Goal: Information Seeking & Learning: Understand process/instructions

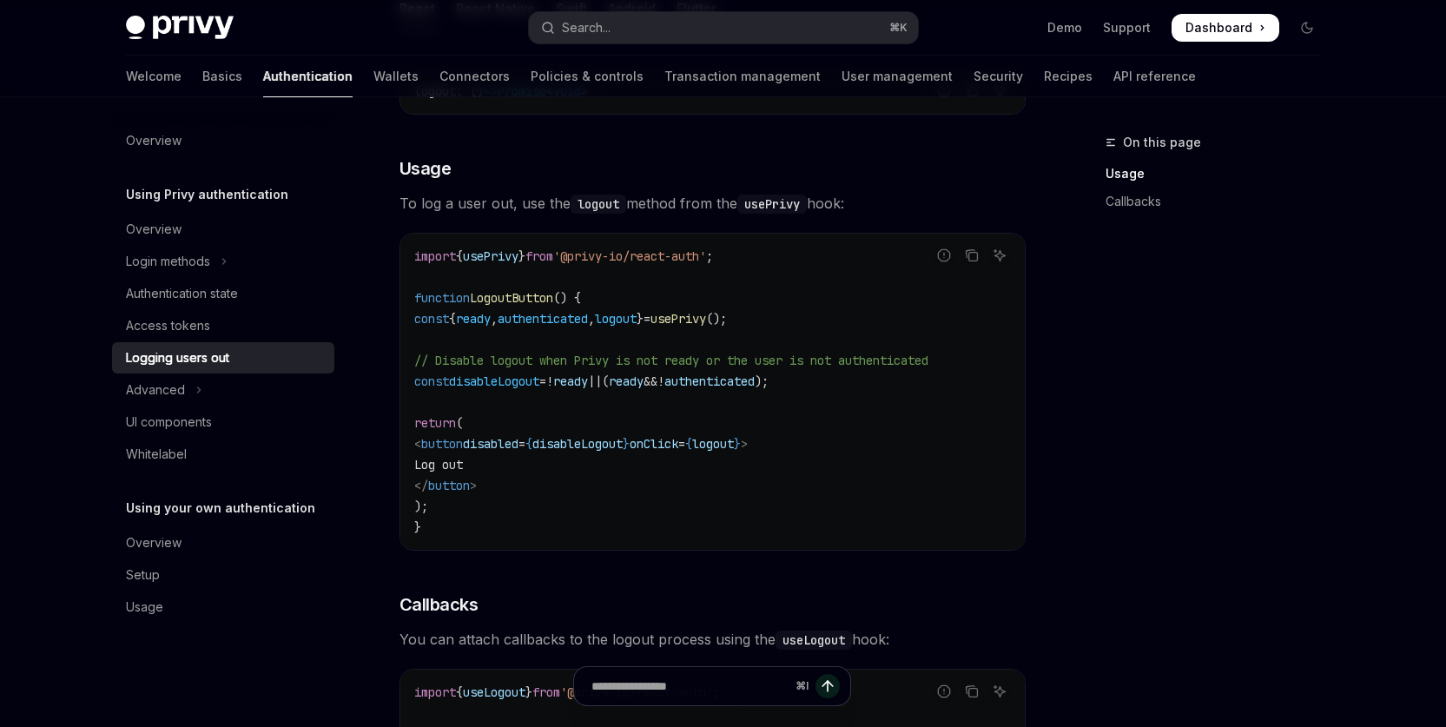
scroll to position [315, 0]
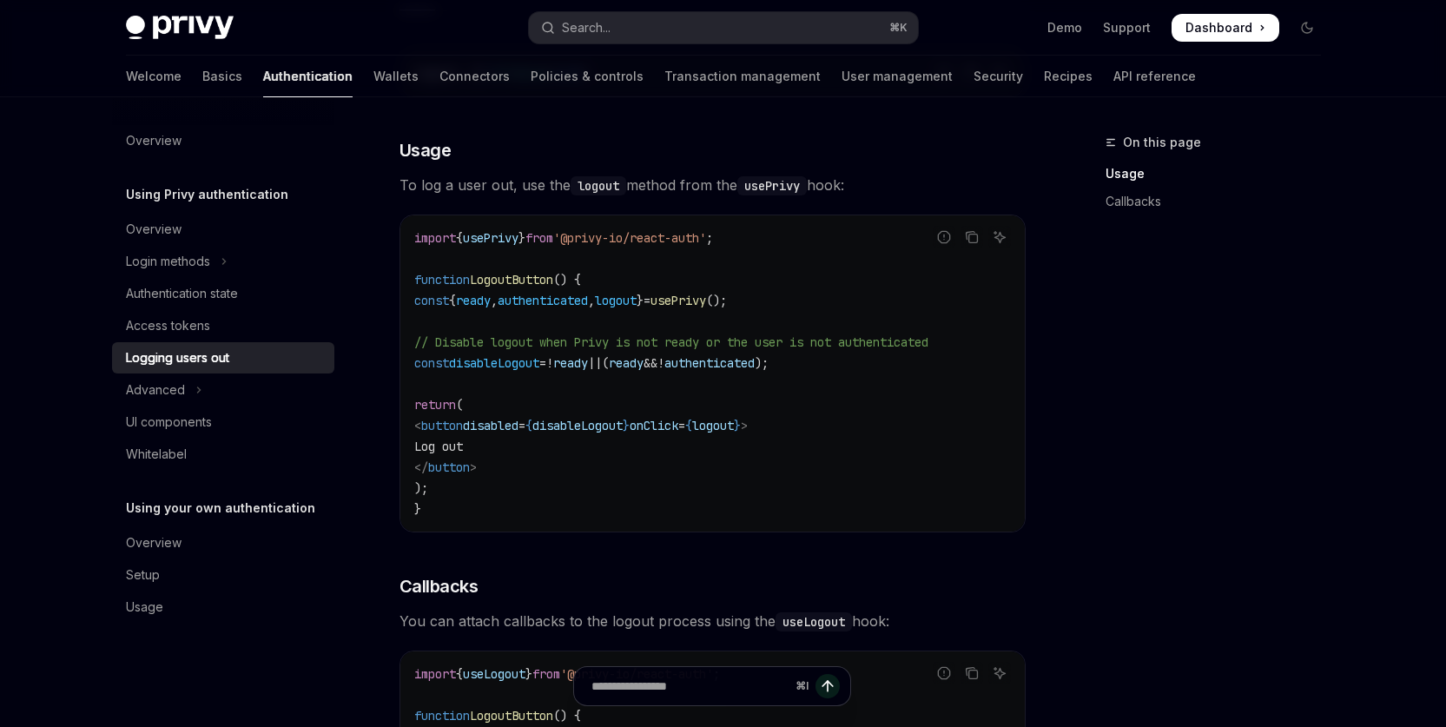
click at [637, 300] on span "logout" at bounding box center [616, 301] width 42 height 16
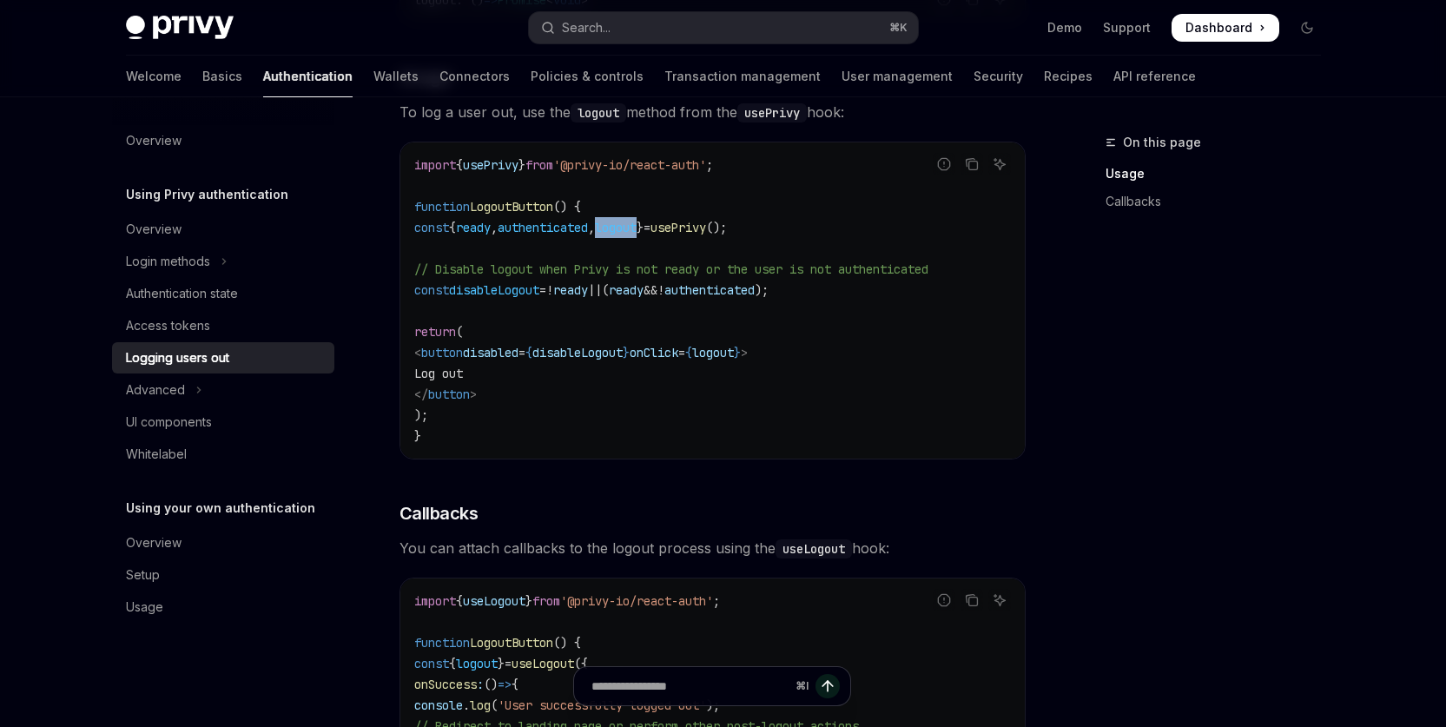
scroll to position [418, 0]
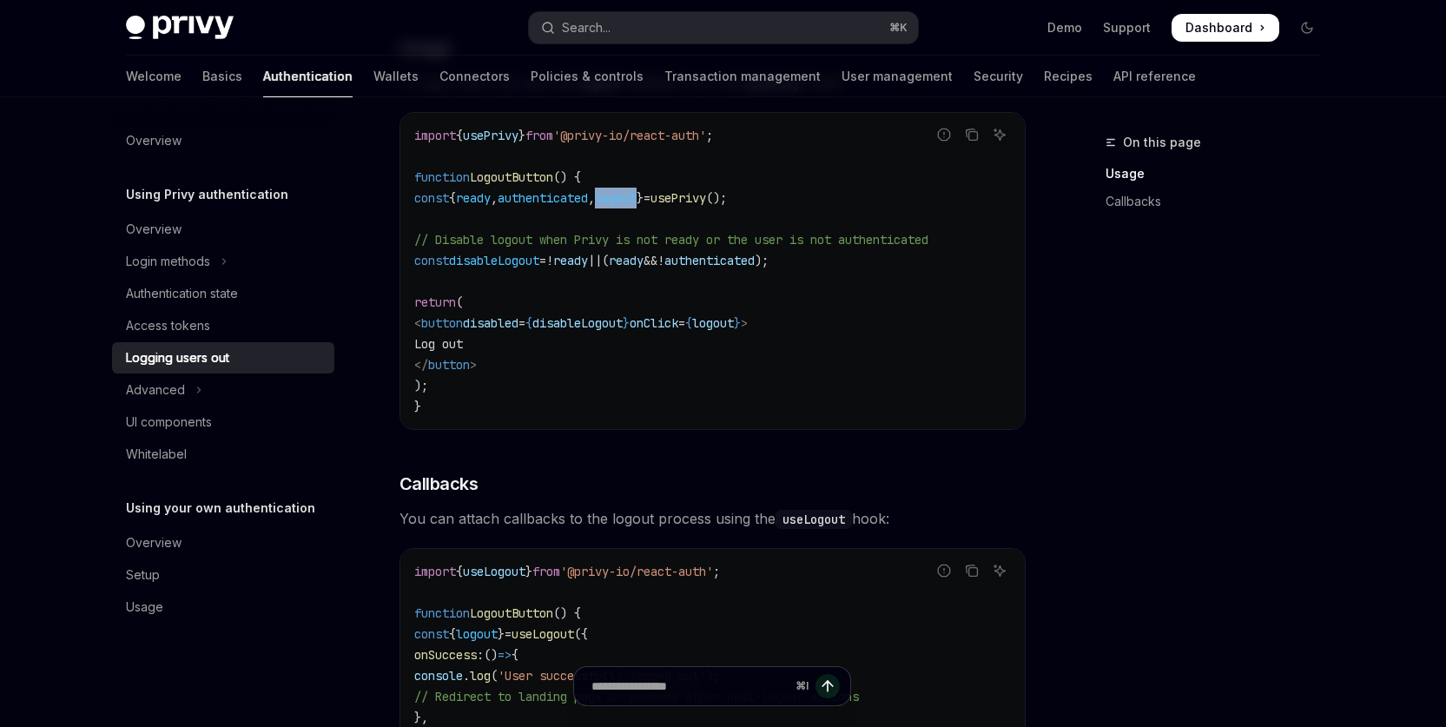
click at [1205, 518] on div "On this page Usage Callbacks" at bounding box center [1203, 429] width 264 height 595
click at [1206, 518] on div "On this page Usage Callbacks" at bounding box center [1203, 429] width 264 height 595
click at [1258, 570] on div "On this page Usage Callbacks" at bounding box center [1203, 429] width 264 height 595
click at [1261, 568] on div "On this page Usage Callbacks" at bounding box center [1203, 429] width 264 height 595
click at [859, 351] on code "import { usePrivy } from '@privy-io/react-auth' ; function LogoutButton () { co…" at bounding box center [712, 271] width 597 height 292
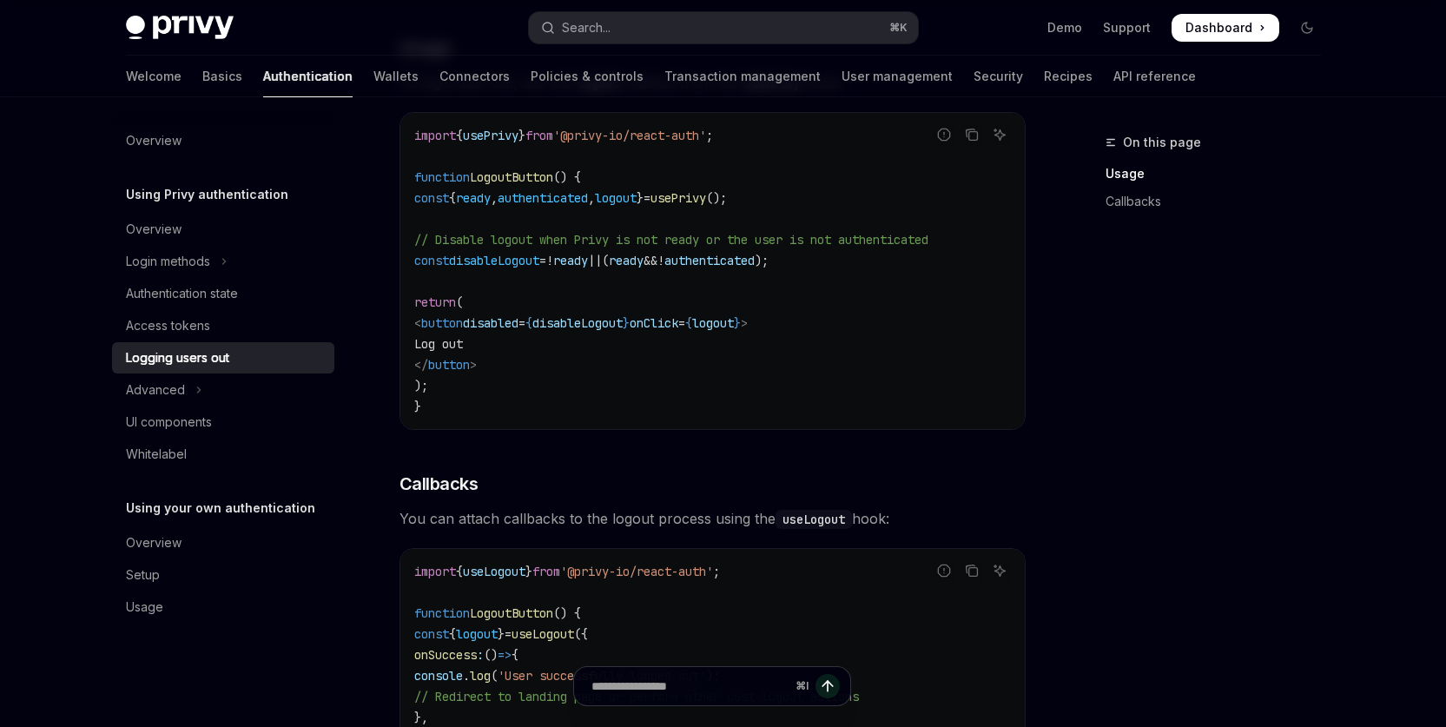
click at [842, 314] on code "import { usePrivy } from '@privy-io/react-auth' ; function LogoutButton () { co…" at bounding box center [712, 271] width 597 height 292
click at [629, 368] on code "import { usePrivy } from '@privy-io/react-auth' ; function LogoutButton () { co…" at bounding box center [712, 271] width 597 height 292
drag, startPoint x: 796, startPoint y: 377, endPoint x: 782, endPoint y: 373, distance: 14.6
click at [796, 377] on code "import { usePrivy } from '@privy-io/react-auth' ; function LogoutButton () { co…" at bounding box center [712, 271] width 597 height 292
click at [608, 318] on span "disableLogout" at bounding box center [577, 323] width 90 height 16
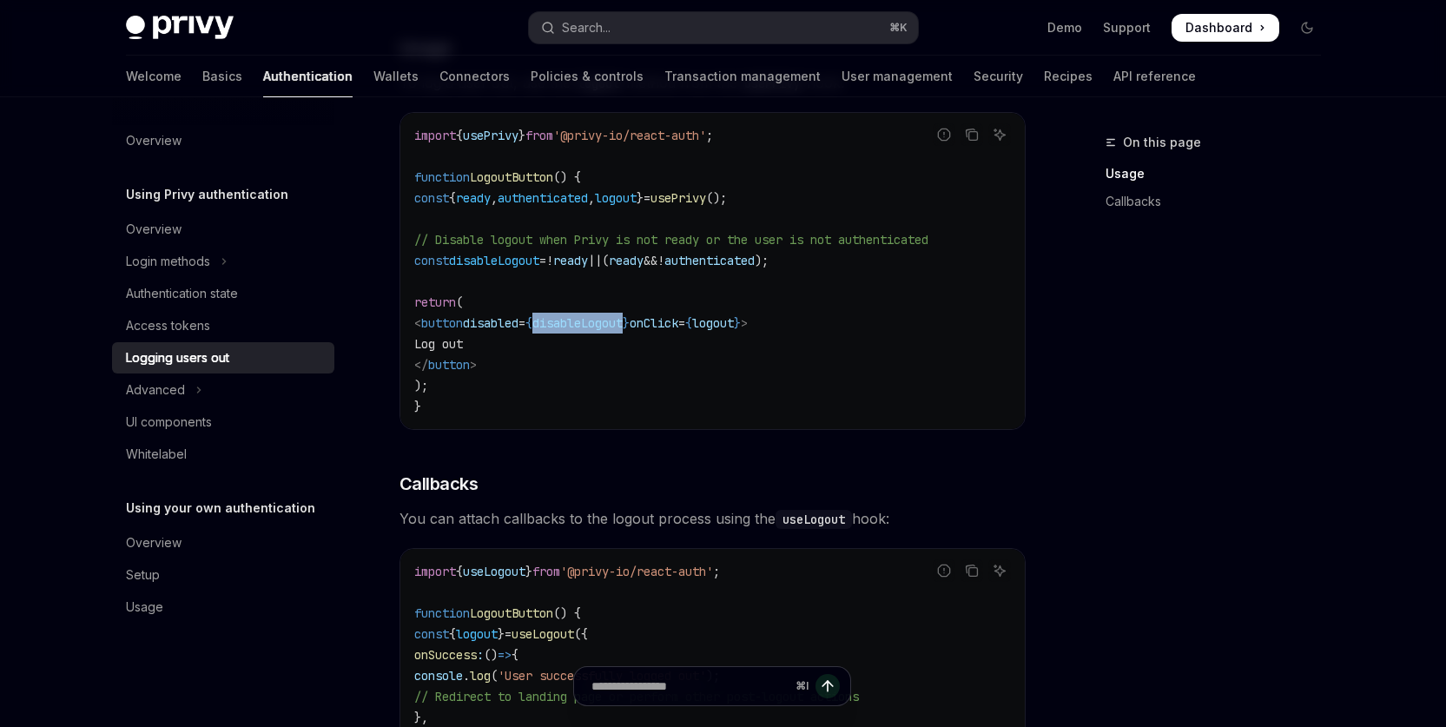
click at [608, 318] on span "disableLogout" at bounding box center [577, 323] width 90 height 16
click at [790, 391] on code "import { usePrivy } from '@privy-io/react-auth' ; function LogoutButton () { co…" at bounding box center [712, 271] width 597 height 292
drag, startPoint x: 500, startPoint y: 325, endPoint x: 680, endPoint y: 329, distance: 179.8
click at [681, 327] on span "< button disabled = { disableLogout } onClick = { logout } >" at bounding box center [580, 323] width 333 height 16
click at [701, 375] on code "import { usePrivy } from '@privy-io/react-auth' ; function LogoutButton () { co…" at bounding box center [712, 271] width 597 height 292
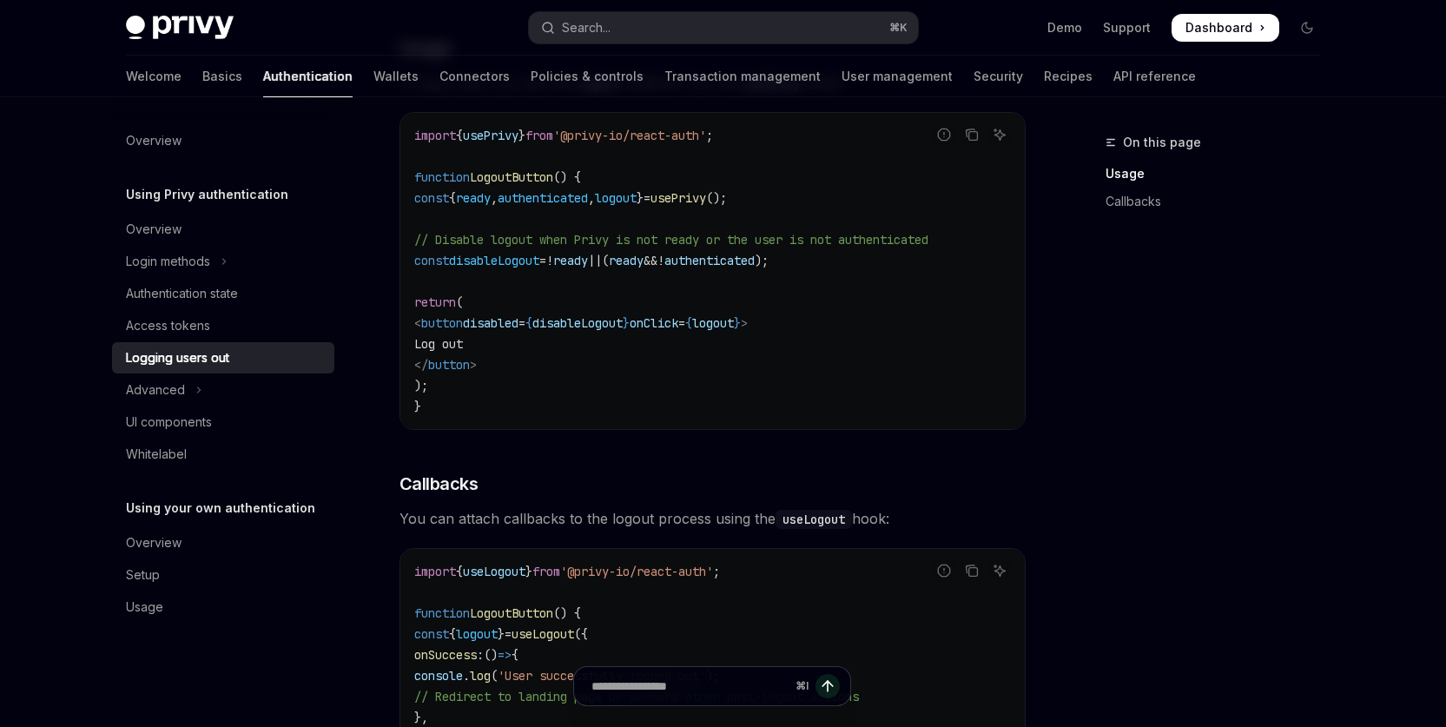
click at [700, 374] on code "import { usePrivy } from '@privy-io/react-auth' ; function LogoutButton () { co…" at bounding box center [712, 271] width 597 height 292
click at [623, 318] on span "disableLogout" at bounding box center [577, 323] width 90 height 16
click at [677, 386] on code "import { usePrivy } from '@privy-io/react-auth' ; function LogoutButton () { co…" at bounding box center [712, 271] width 597 height 292
click at [517, 261] on span "disableLogout" at bounding box center [494, 261] width 90 height 16
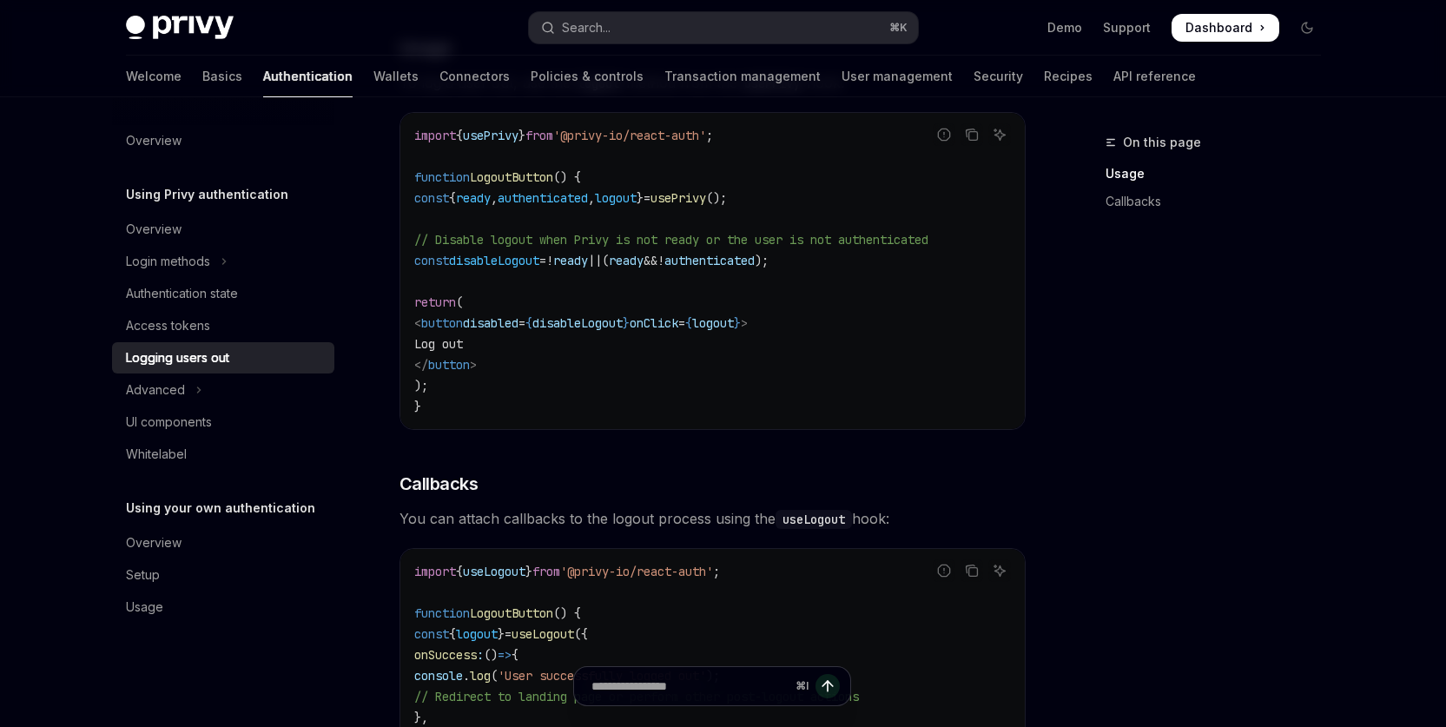
click at [517, 261] on span "disableLogout" at bounding box center [494, 261] width 90 height 16
click at [667, 289] on code "import { usePrivy } from '@privy-io/react-auth' ; function LogoutButton () { co…" at bounding box center [712, 271] width 597 height 292
click at [881, 289] on code "import { usePrivy } from '@privy-io/react-auth' ; function LogoutButton () { co…" at bounding box center [712, 271] width 597 height 292
click at [926, 293] on code "import { usePrivy } from '@privy-io/react-auth' ; function LogoutButton () { co…" at bounding box center [712, 271] width 597 height 292
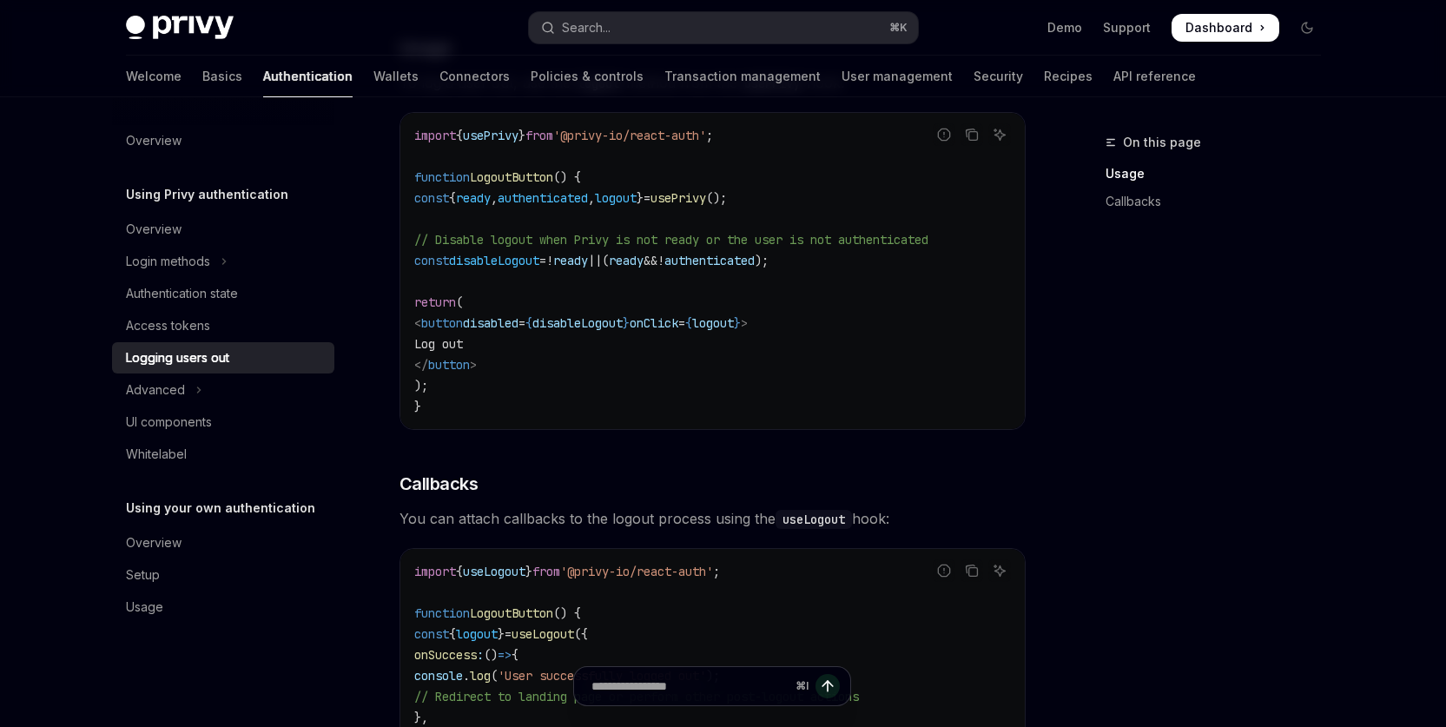
click at [532, 262] on span "disableLogout" at bounding box center [494, 261] width 90 height 16
click at [634, 280] on code "import { usePrivy } from '@privy-io/react-auth' ; function LogoutButton () { co…" at bounding box center [712, 271] width 597 height 292
drag, startPoint x: 426, startPoint y: 197, endPoint x: 842, endPoint y: 197, distance: 416.0
click at [842, 197] on code "import { usePrivy } from '@privy-io/react-auth' ; function LogoutButton () { co…" at bounding box center [712, 271] width 597 height 292
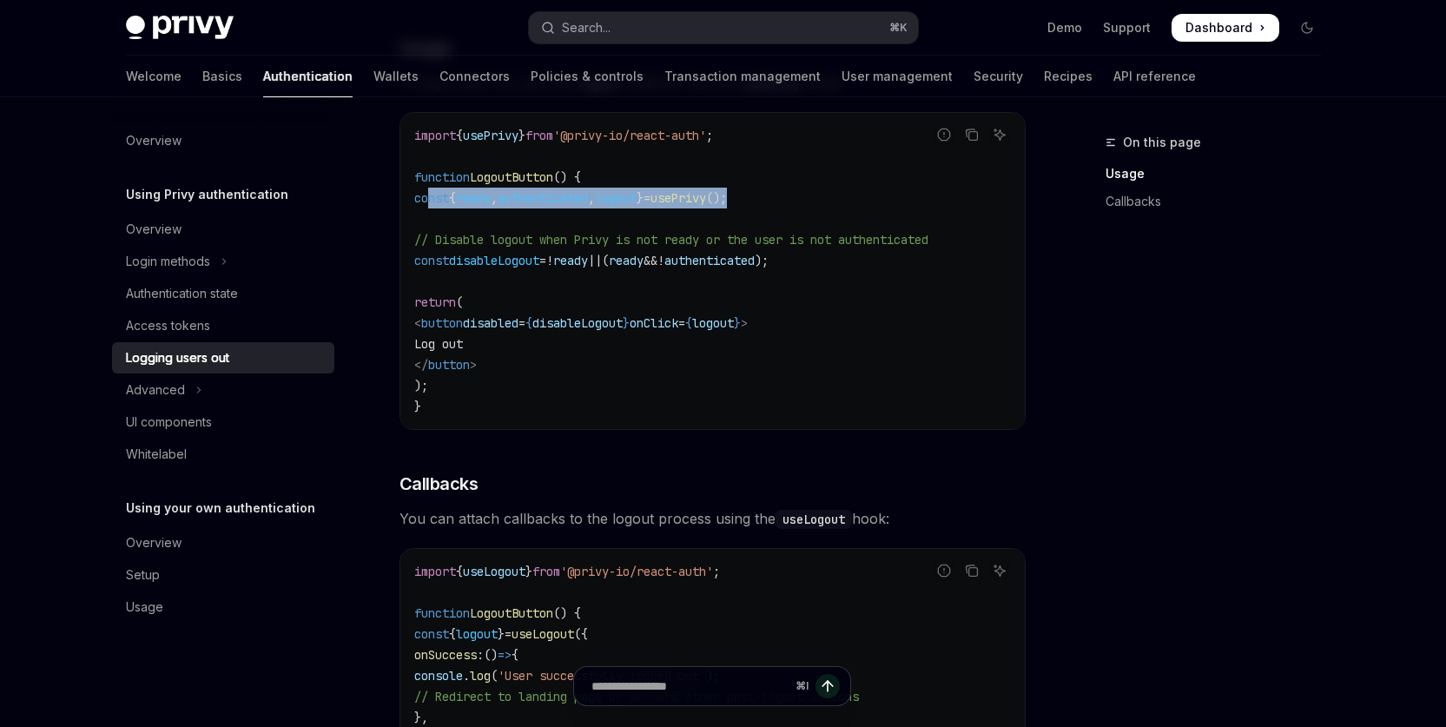
copy span "const { ready , authenticated , logout } = usePrivy ();"
click at [797, 345] on code "import { usePrivy } from '@privy-io/react-auth' ; function LogoutButton () { co…" at bounding box center [712, 271] width 597 height 292
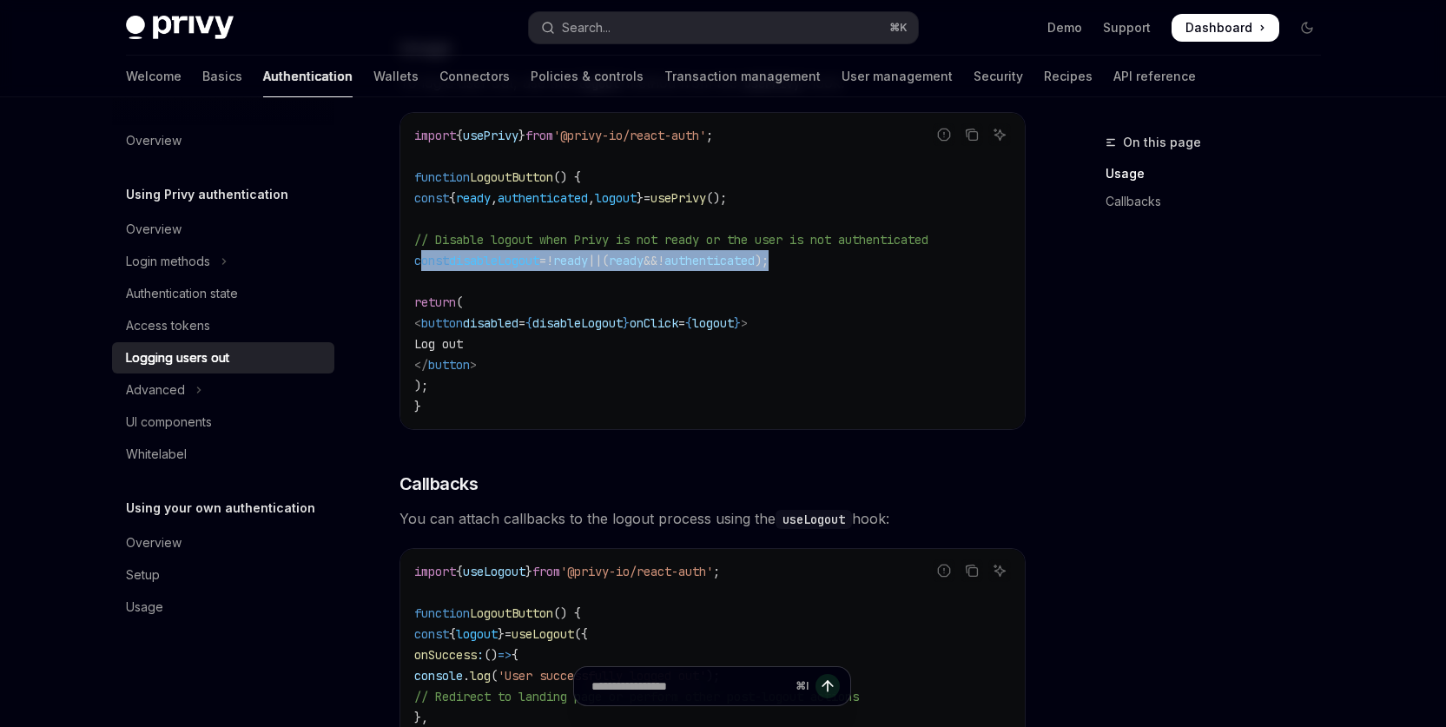
drag, startPoint x: 420, startPoint y: 261, endPoint x: 870, endPoint y: 256, distance: 449.9
click at [870, 256] on code "import { usePrivy } from '@privy-io/react-auth' ; function LogoutButton () { co…" at bounding box center [712, 271] width 597 height 292
copy span "const disableLogout = ! ready || ( ready && ! authenticated );"
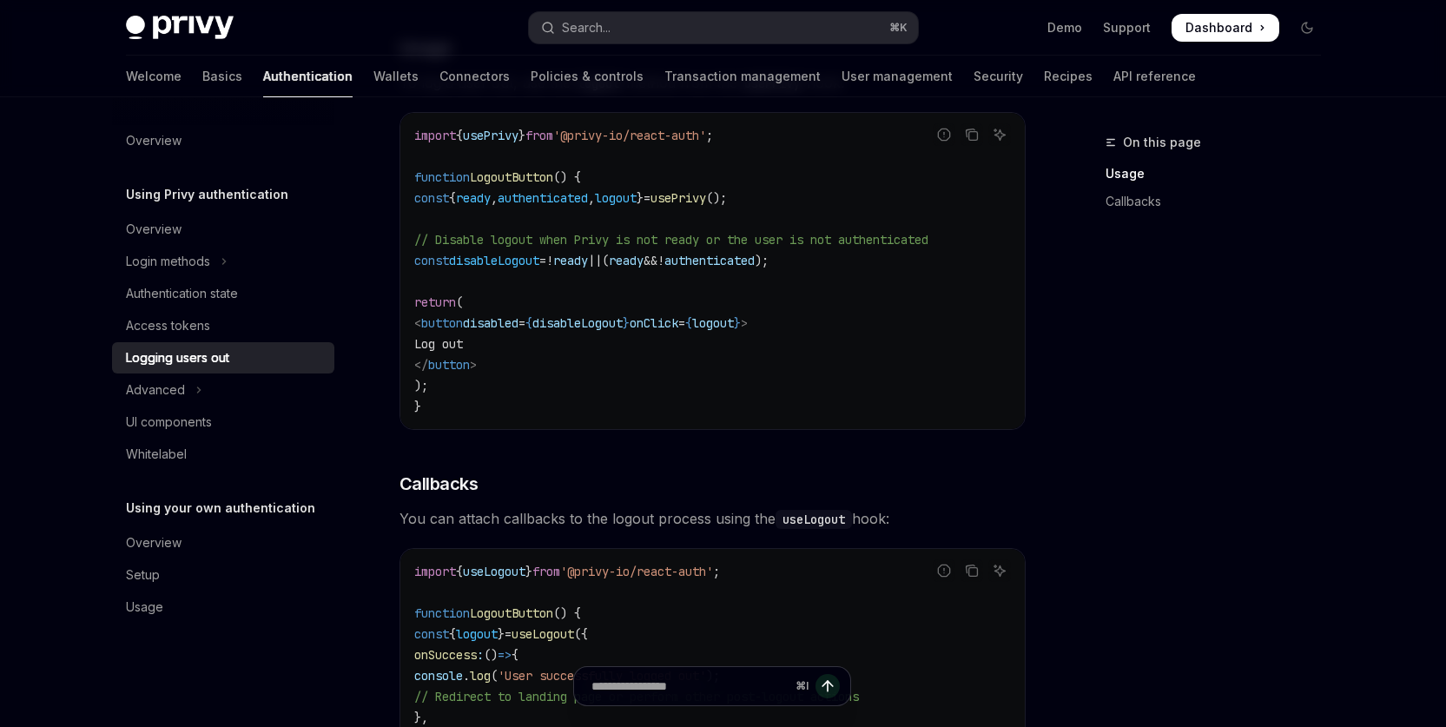
click at [1132, 373] on div "On this page Usage Callbacks" at bounding box center [1203, 429] width 264 height 595
click at [735, 373] on code "import { usePrivy } from '@privy-io/react-auth' ; function LogoutButton () { co…" at bounding box center [712, 271] width 597 height 292
click at [818, 398] on code "import { usePrivy } from '@privy-io/react-auth' ; function LogoutButton () { co…" at bounding box center [712, 271] width 597 height 292
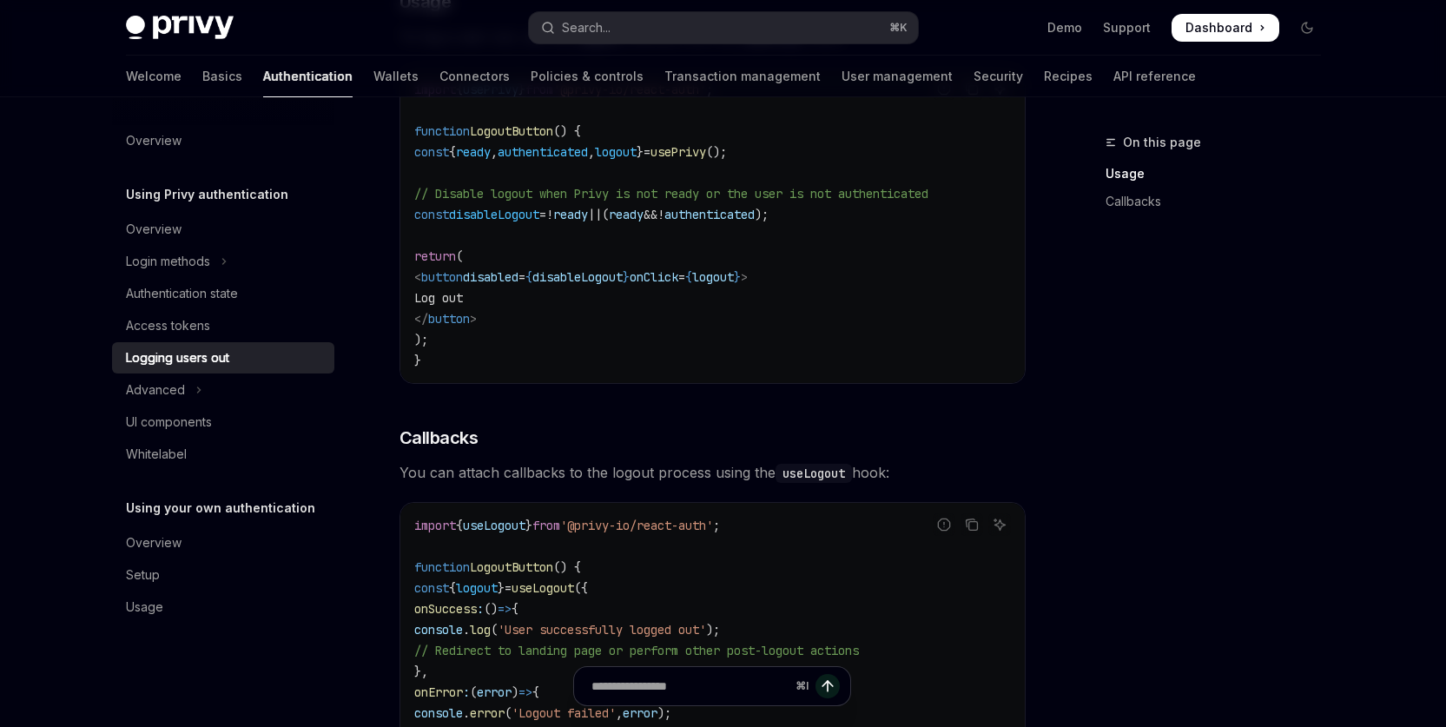
click at [637, 148] on span "logout" at bounding box center [616, 152] width 42 height 16
copy span "logout"
click at [373, 79] on link "Wallets" at bounding box center [395, 77] width 45 height 42
type textarea "*"
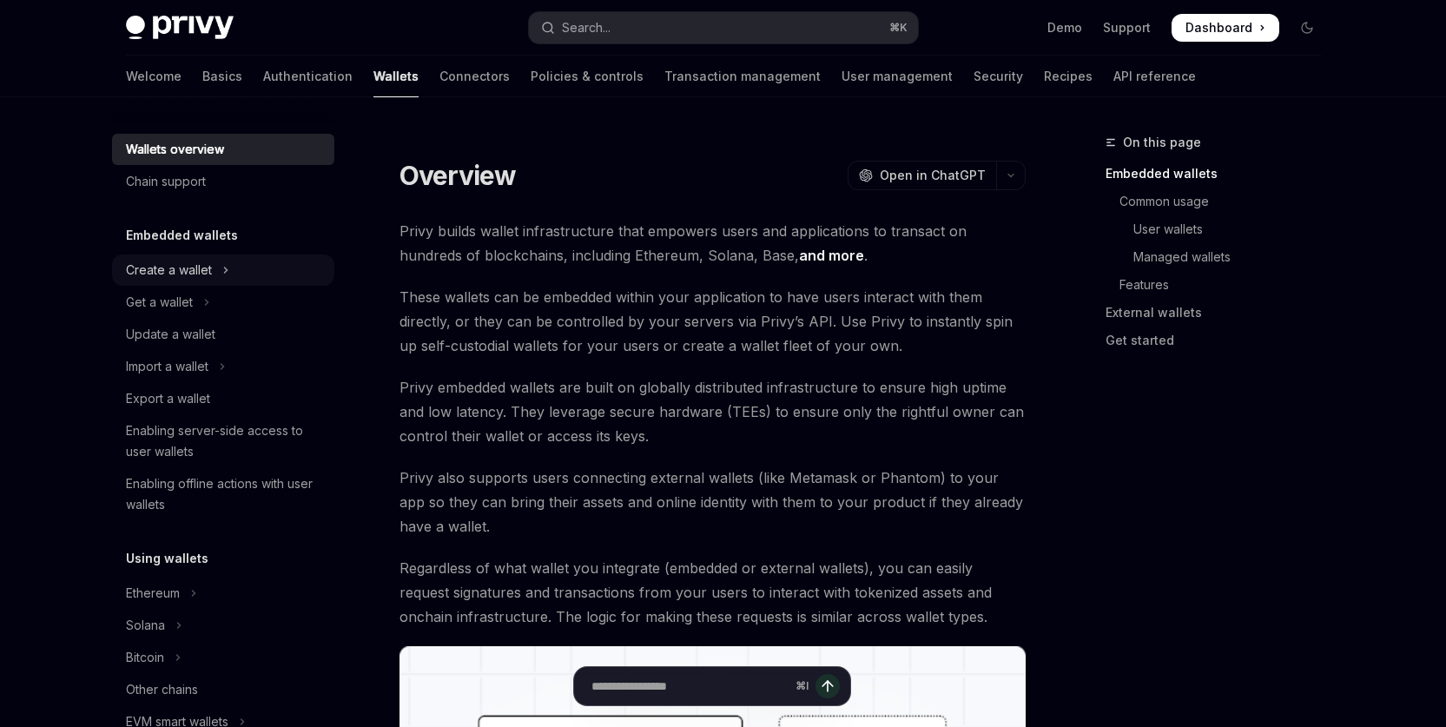
click at [193, 264] on div "Create a wallet" at bounding box center [169, 270] width 86 height 21
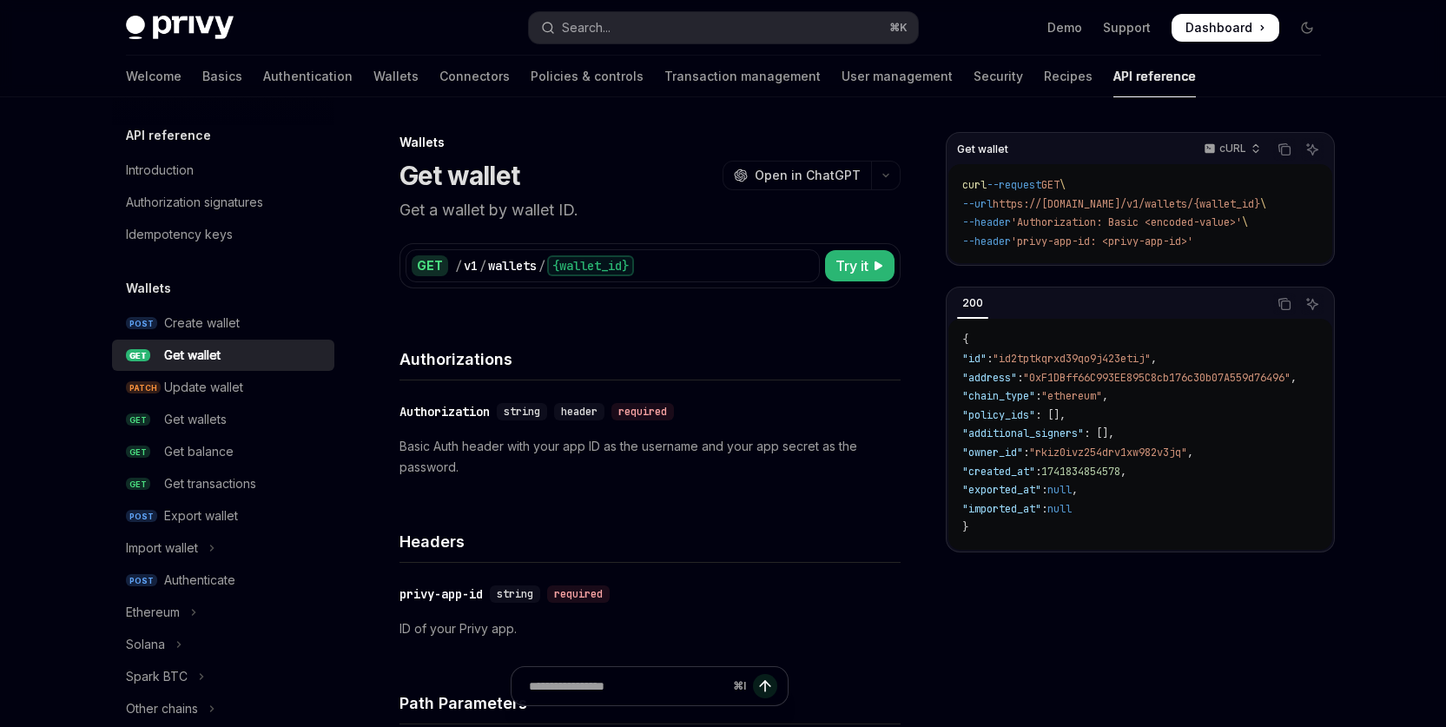
scroll to position [46, 0]
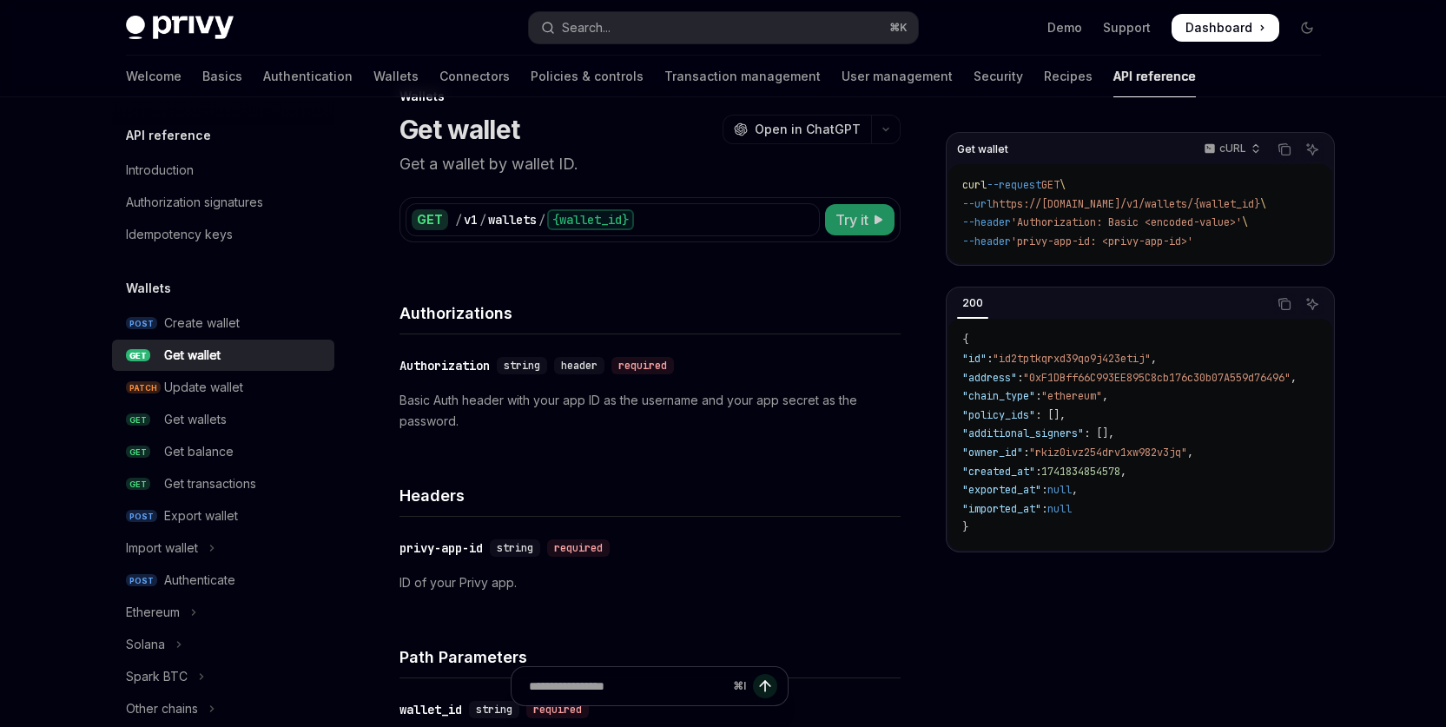
click at [850, 219] on span "Try it" at bounding box center [851, 219] width 33 height 21
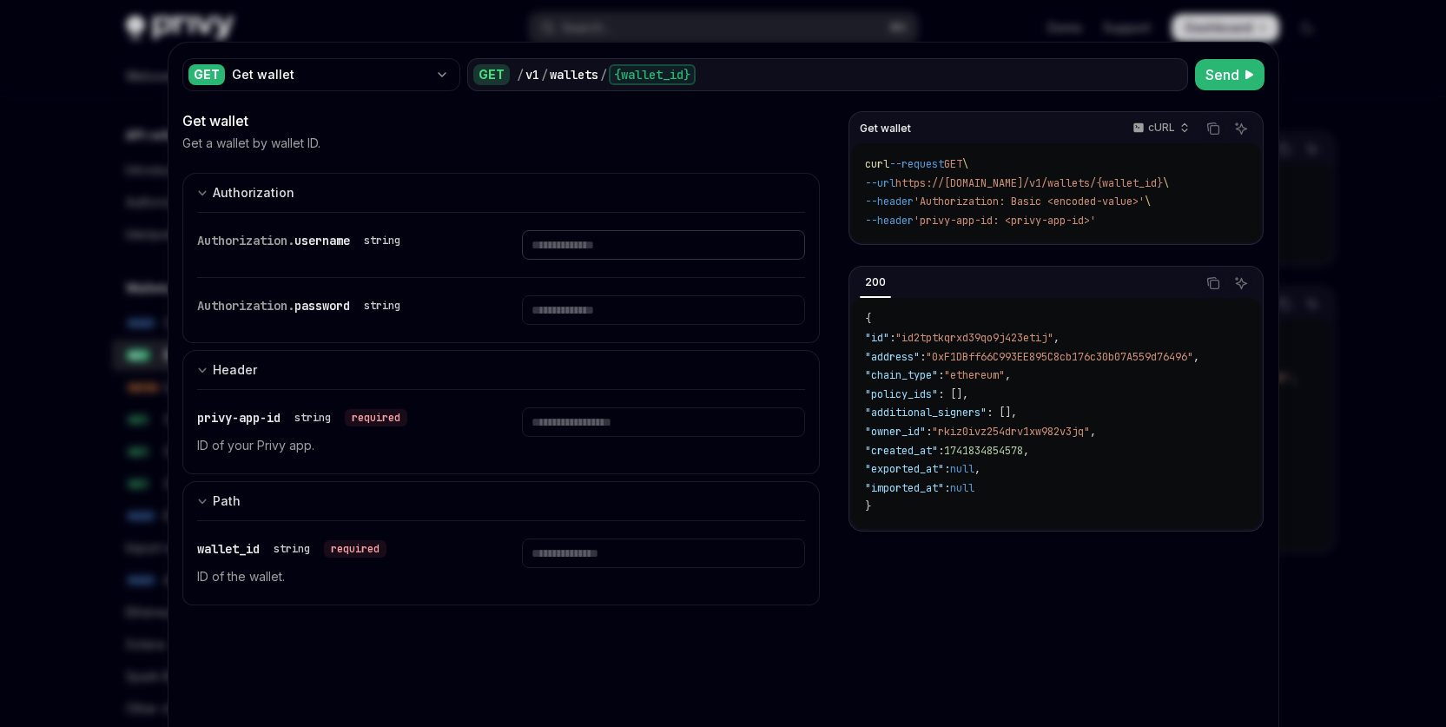
click at [541, 245] on input "Enter username" at bounding box center [663, 245] width 283 height 30
click at [634, 419] on input "Enter privy-app-id" at bounding box center [663, 422] width 283 height 30
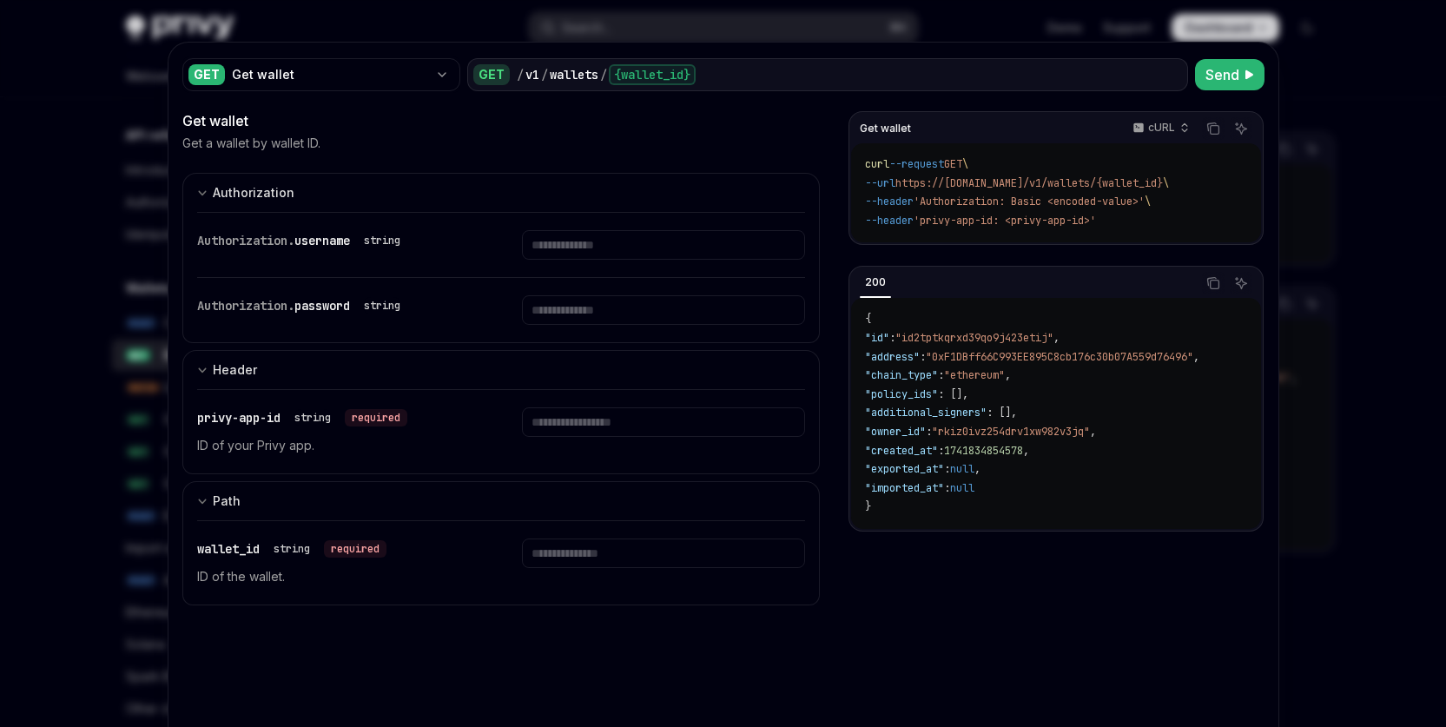
click at [1335, 116] on div at bounding box center [723, 363] width 1446 height 727
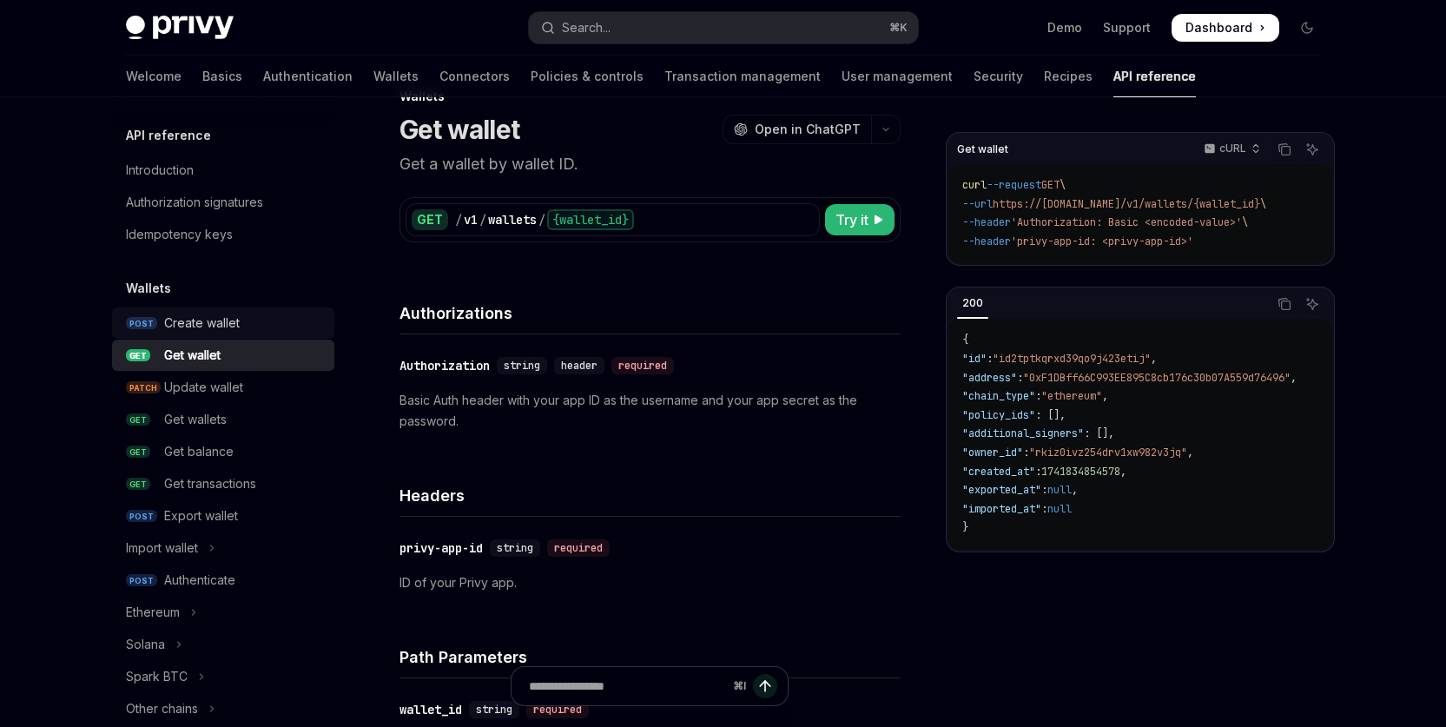
click at [196, 321] on div "Create wallet" at bounding box center [202, 323] width 76 height 21
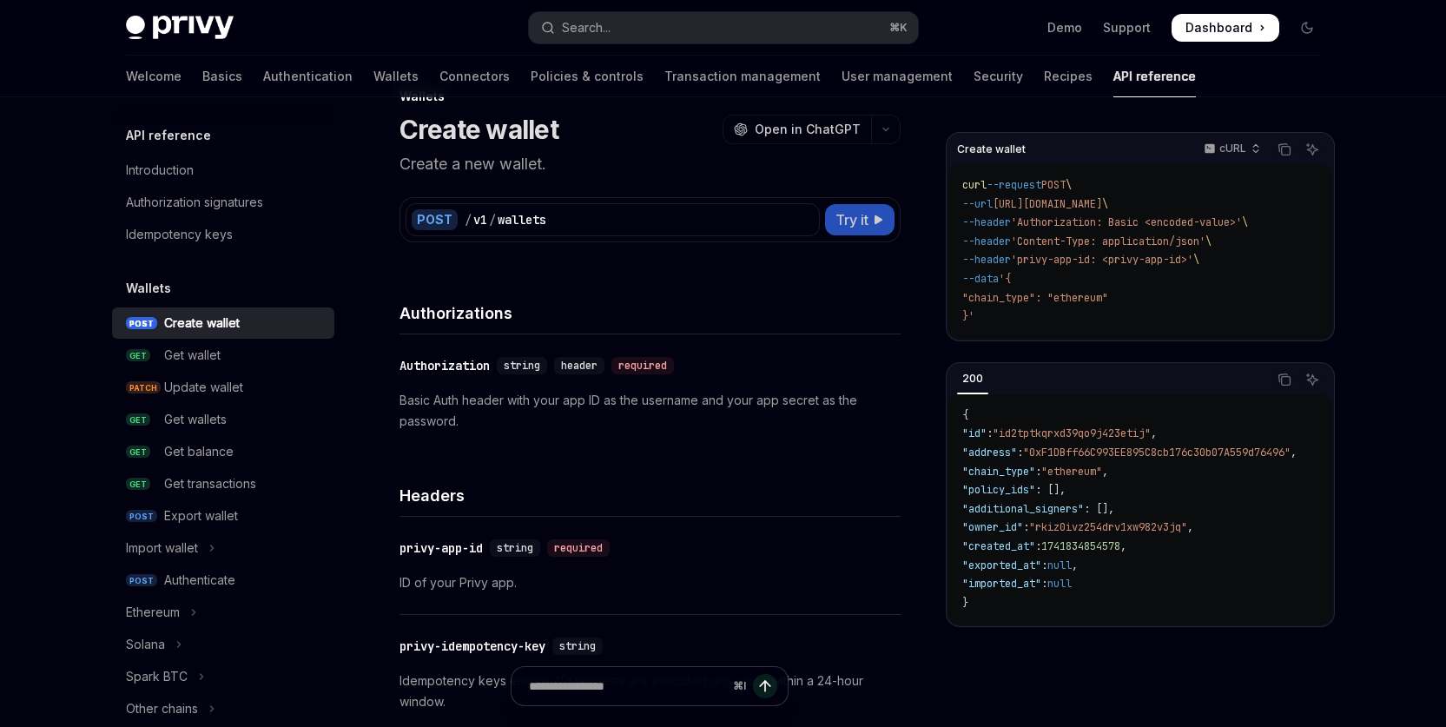
click at [852, 223] on span "Try it" at bounding box center [851, 219] width 33 height 21
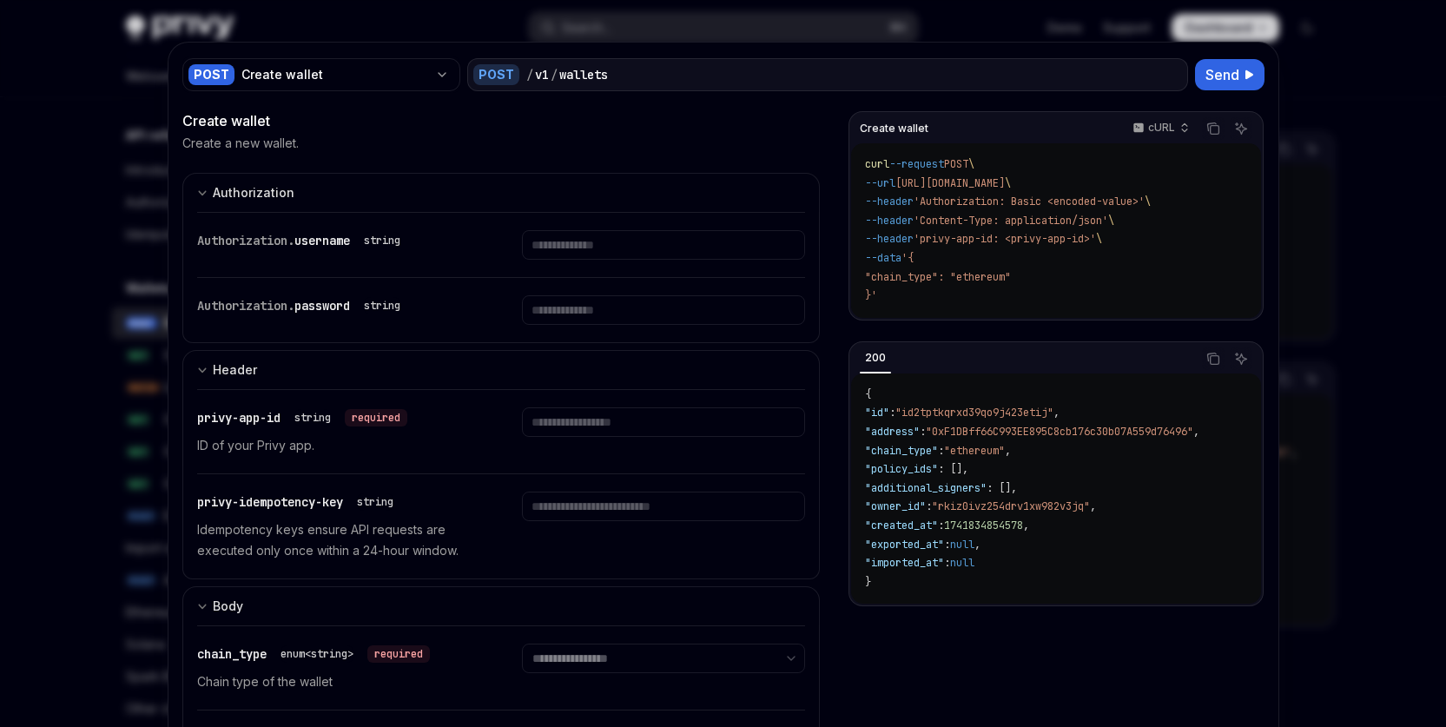
click at [1350, 287] on div at bounding box center [723, 363] width 1446 height 727
type textarea "*"
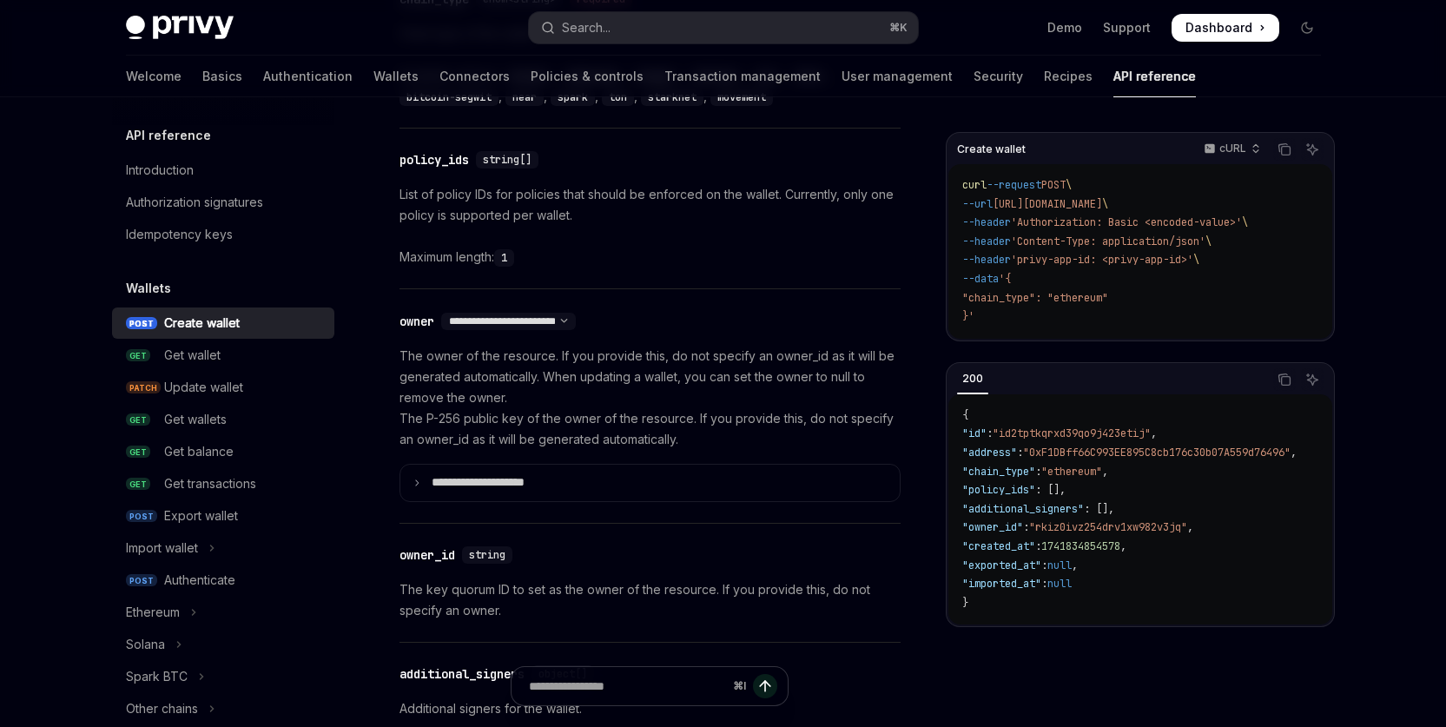
scroll to position [888, 0]
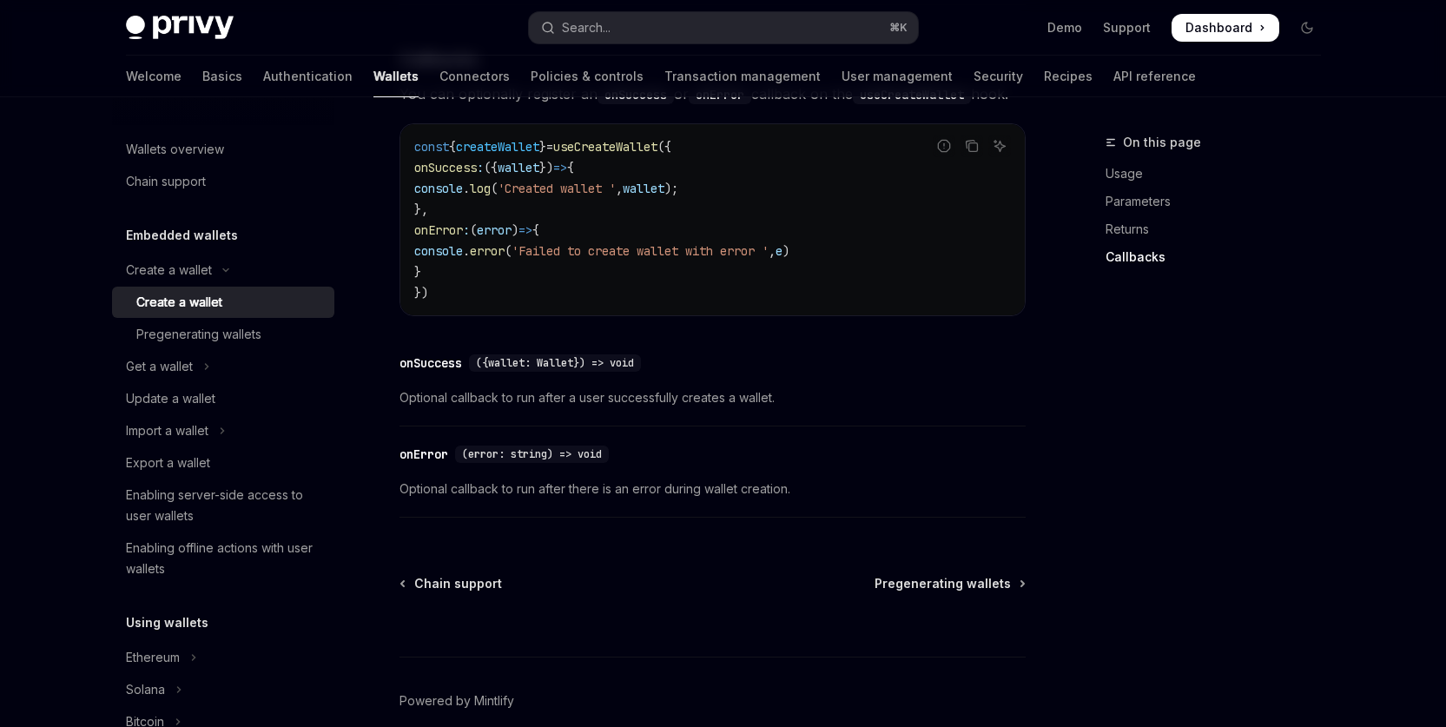
scroll to position [1385, 0]
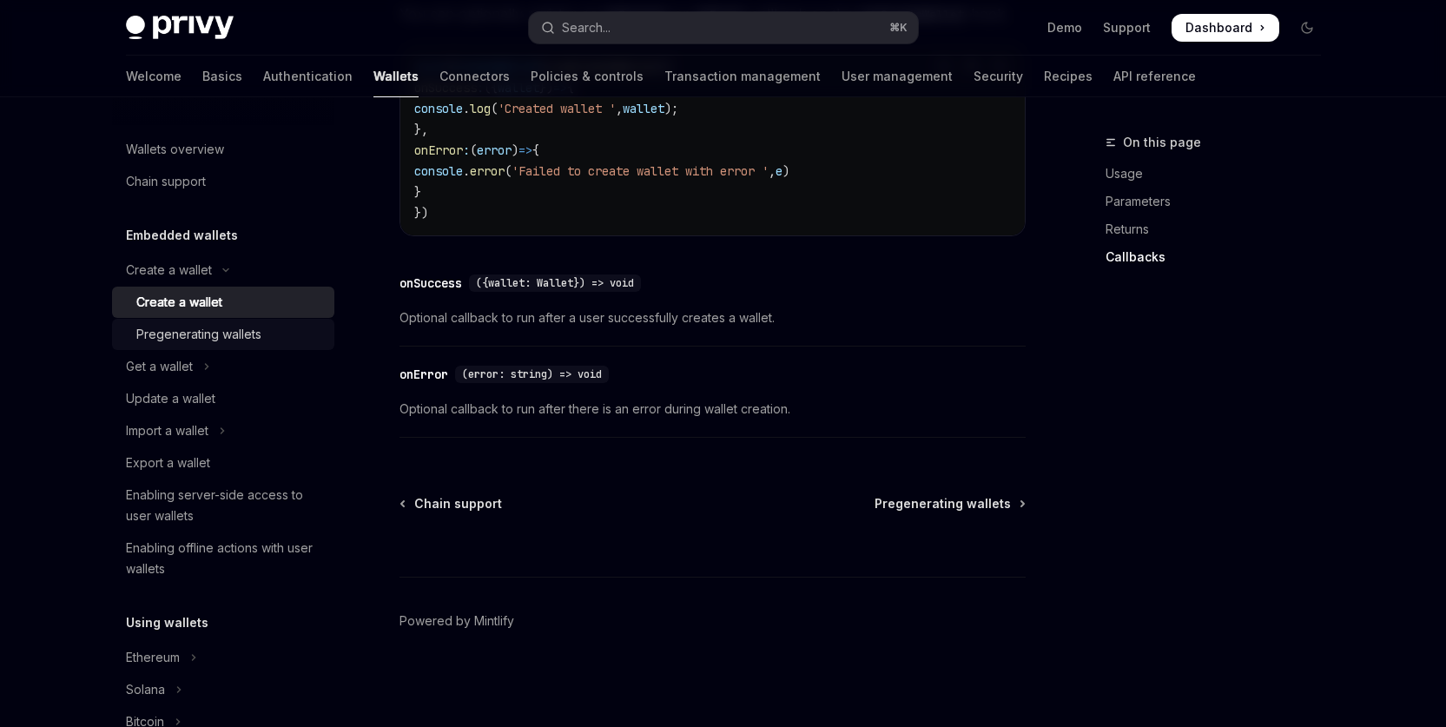
click at [219, 334] on div "Pregenerating wallets" at bounding box center [198, 334] width 125 height 21
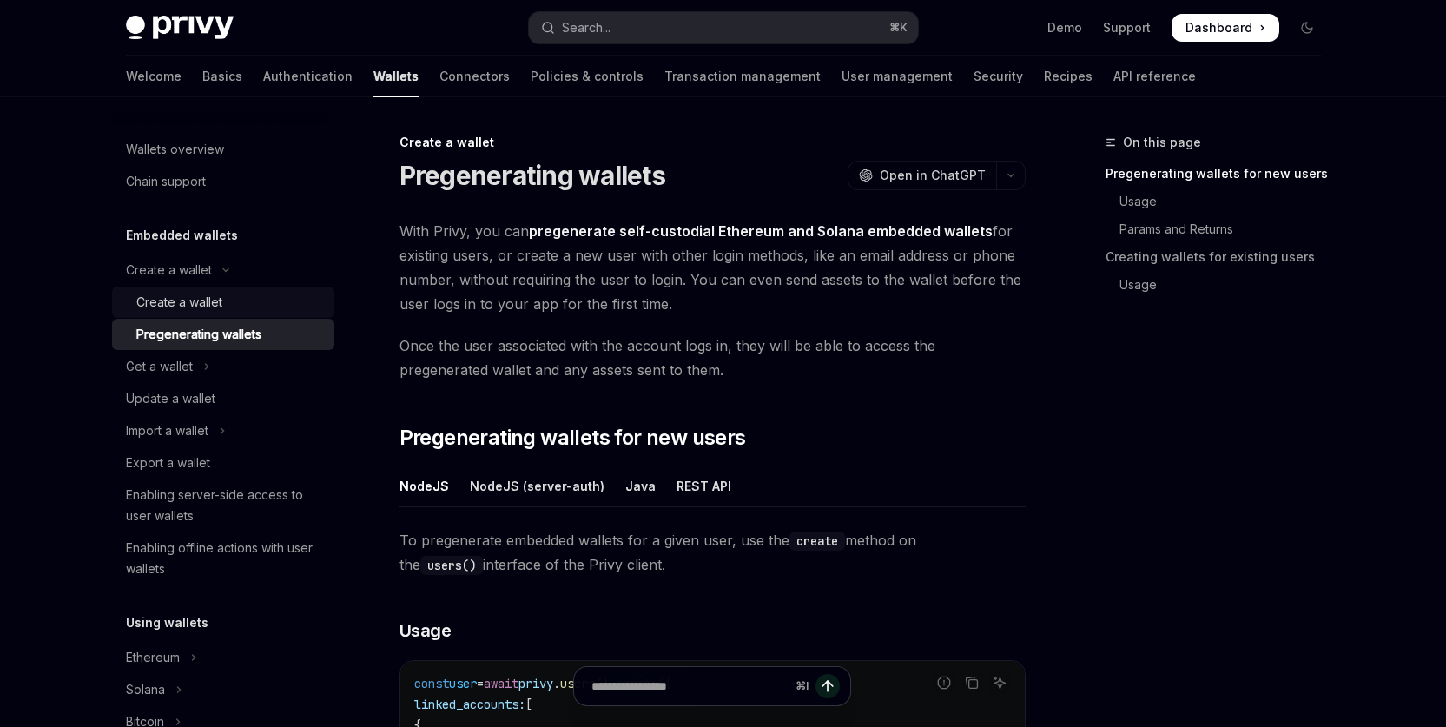
click at [156, 304] on div "Create a wallet" at bounding box center [179, 302] width 86 height 21
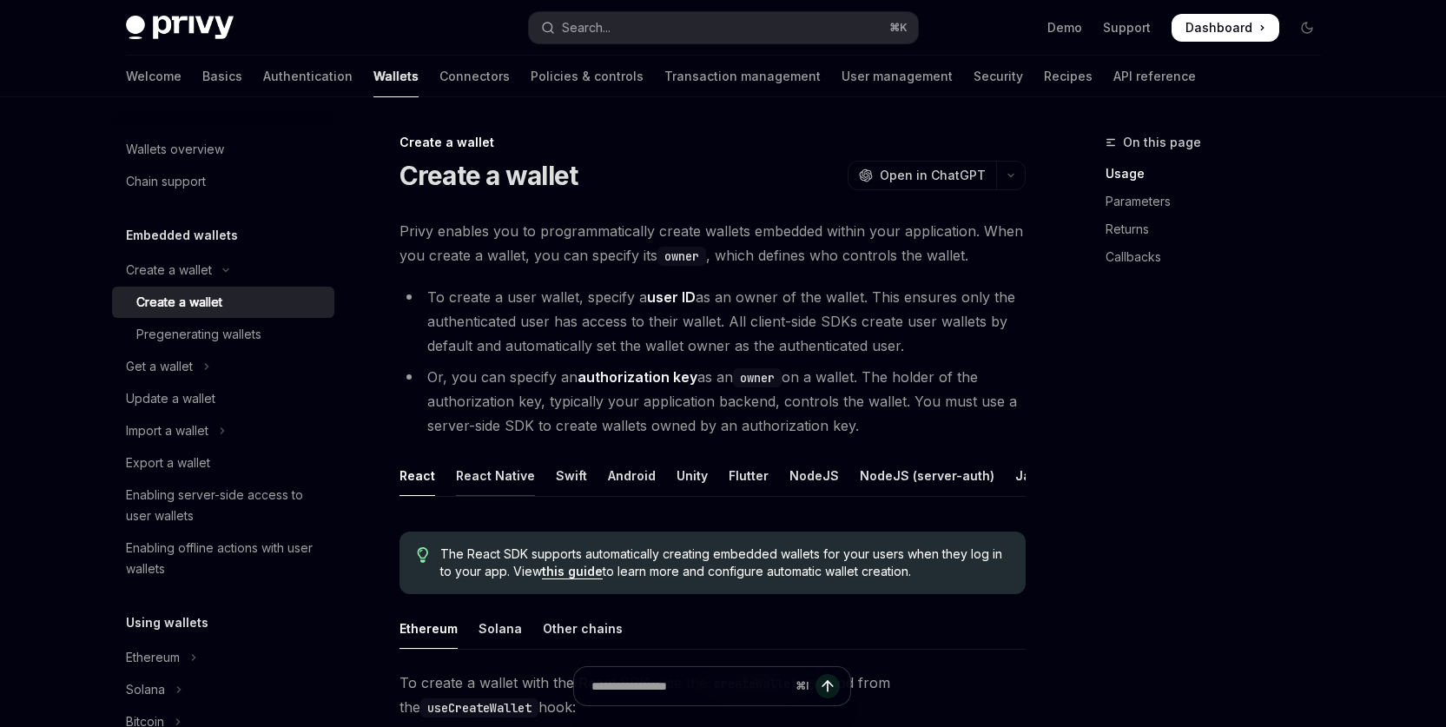
click at [483, 471] on div "React Native" at bounding box center [495, 475] width 79 height 41
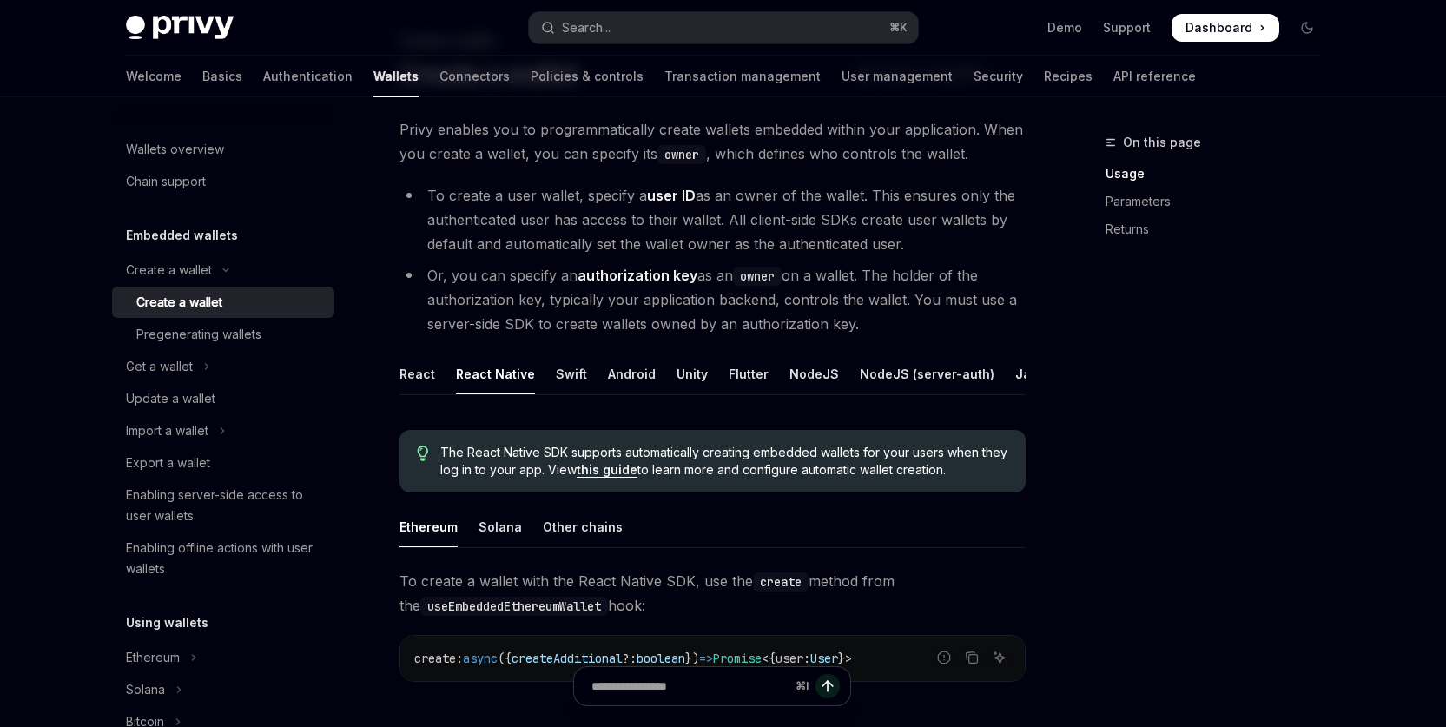
click at [619, 478] on link "this guide" at bounding box center [607, 470] width 61 height 16
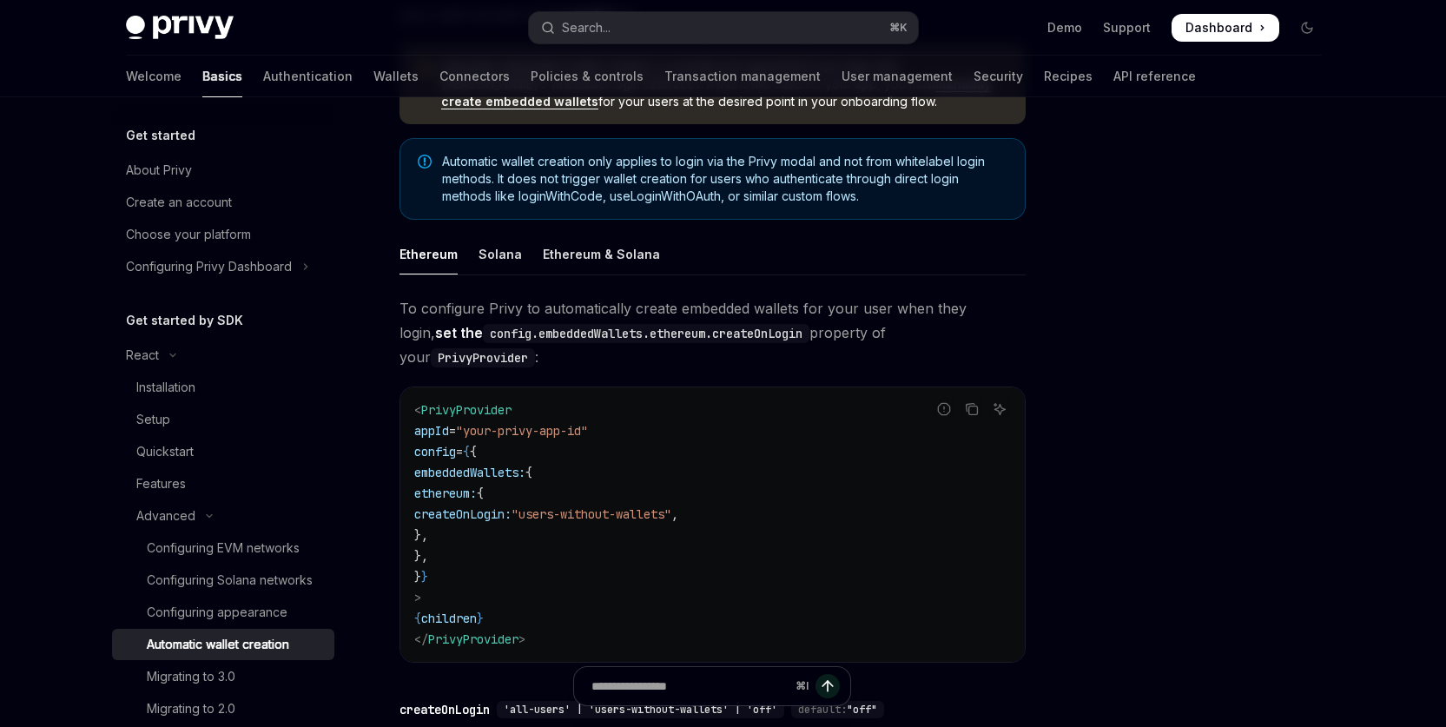
scroll to position [205, 0]
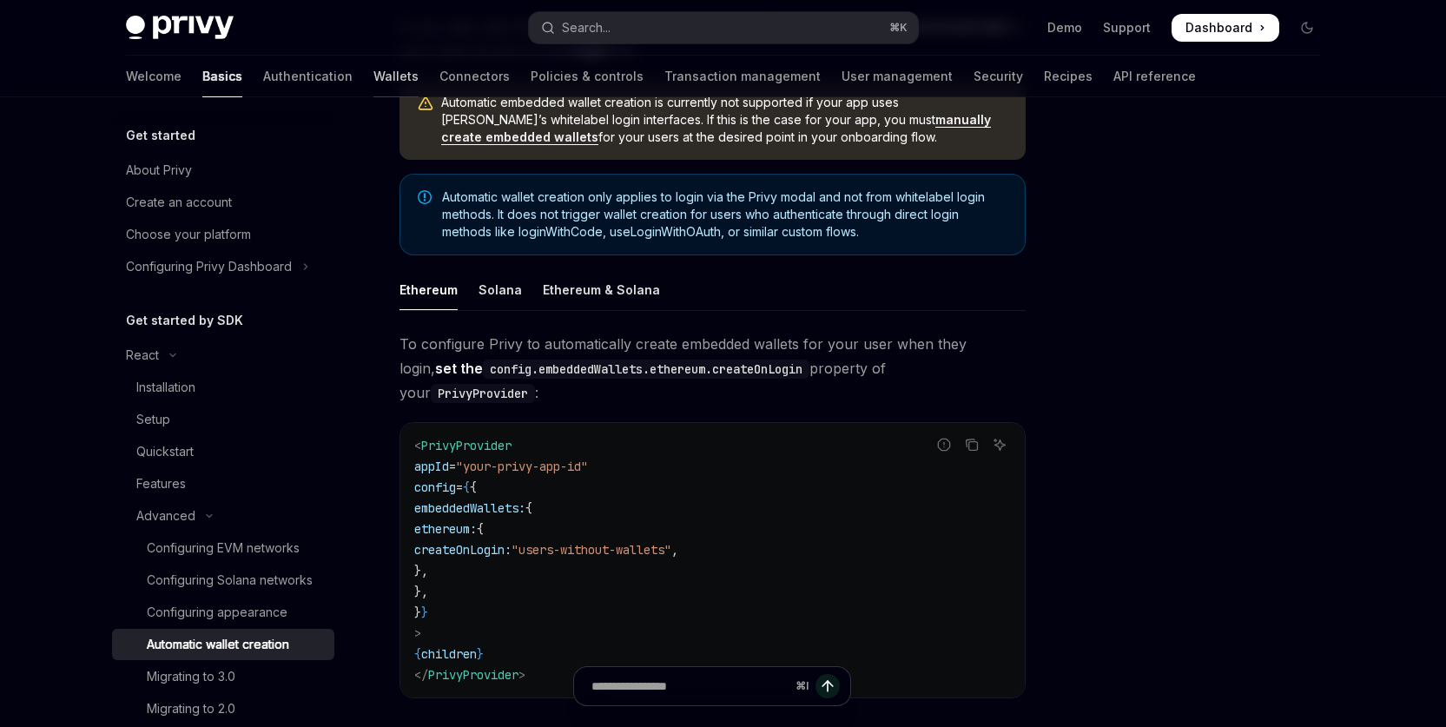
click at [373, 79] on link "Wallets" at bounding box center [395, 77] width 45 height 42
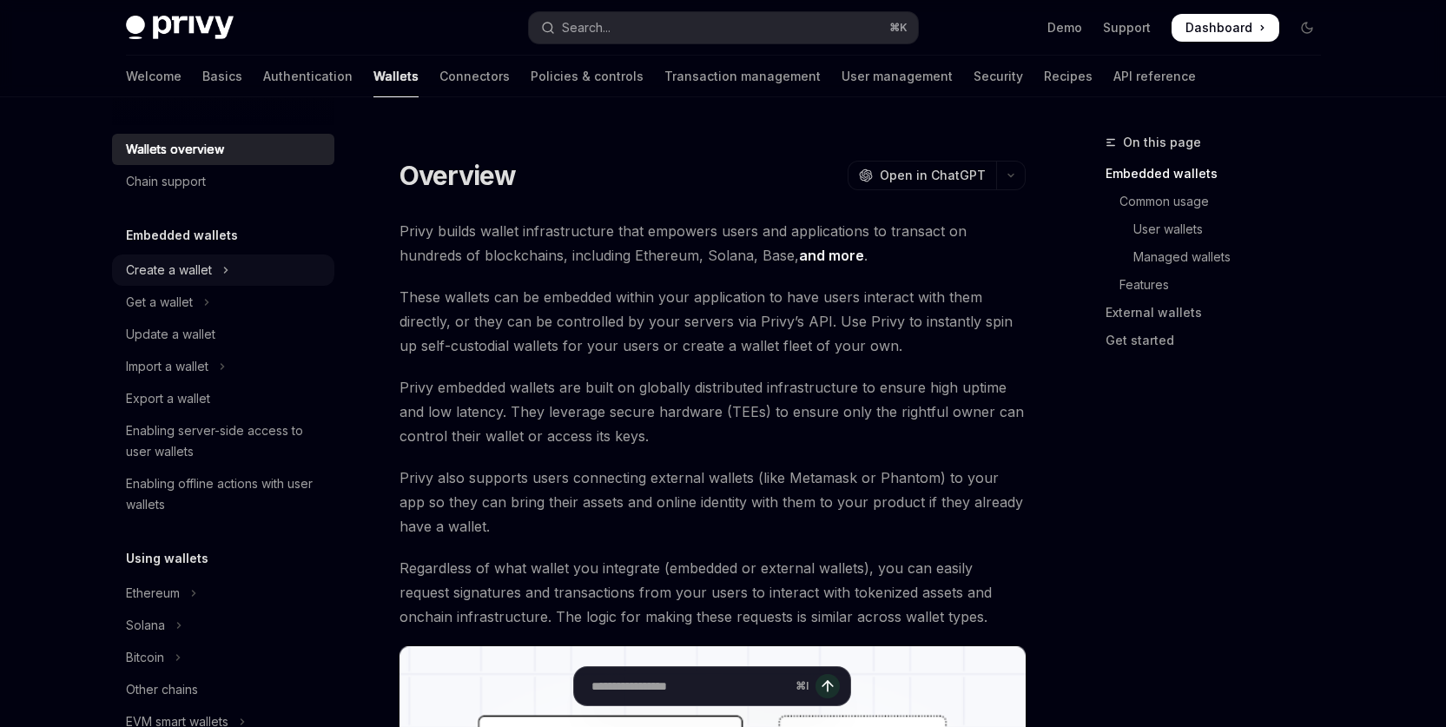
click at [182, 273] on div "Create a wallet" at bounding box center [169, 270] width 86 height 21
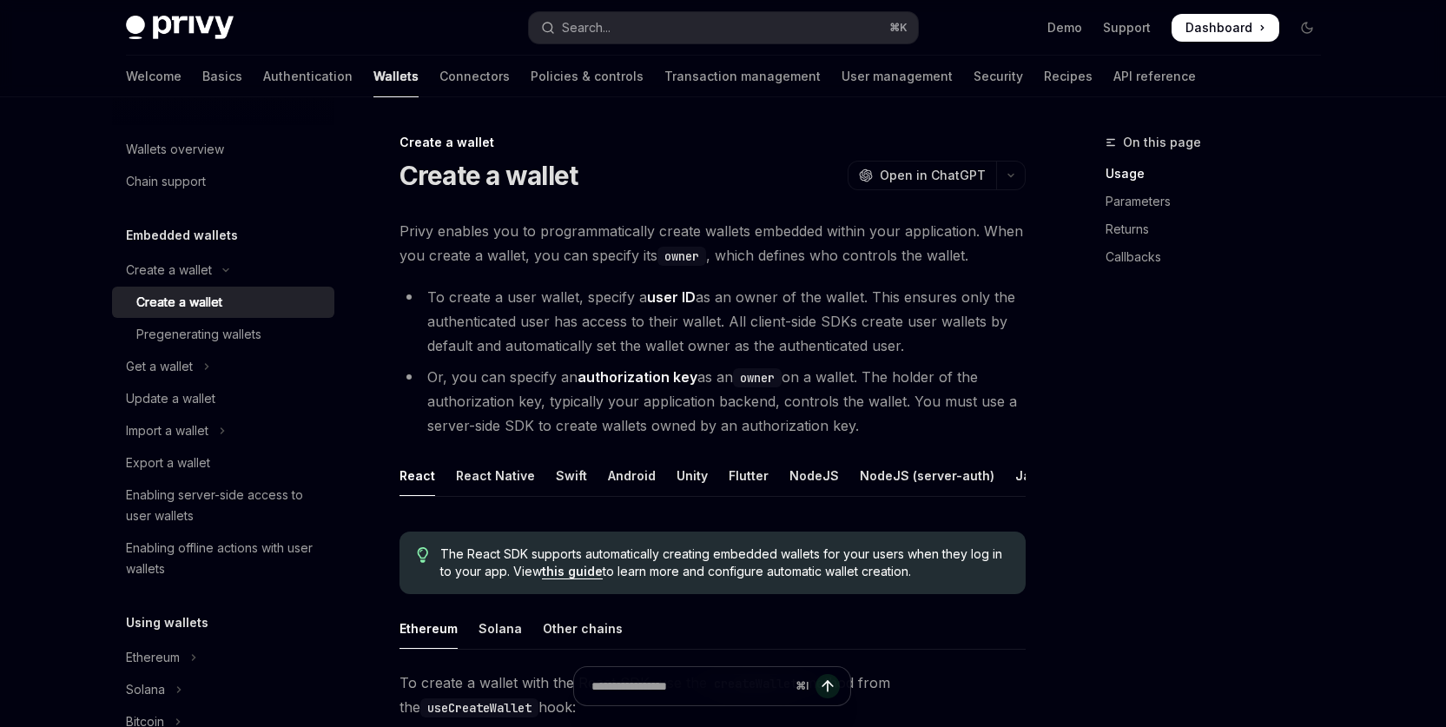
click at [1142, 516] on div "On this page Usage Parameters Returns Callbacks" at bounding box center [1203, 429] width 264 height 595
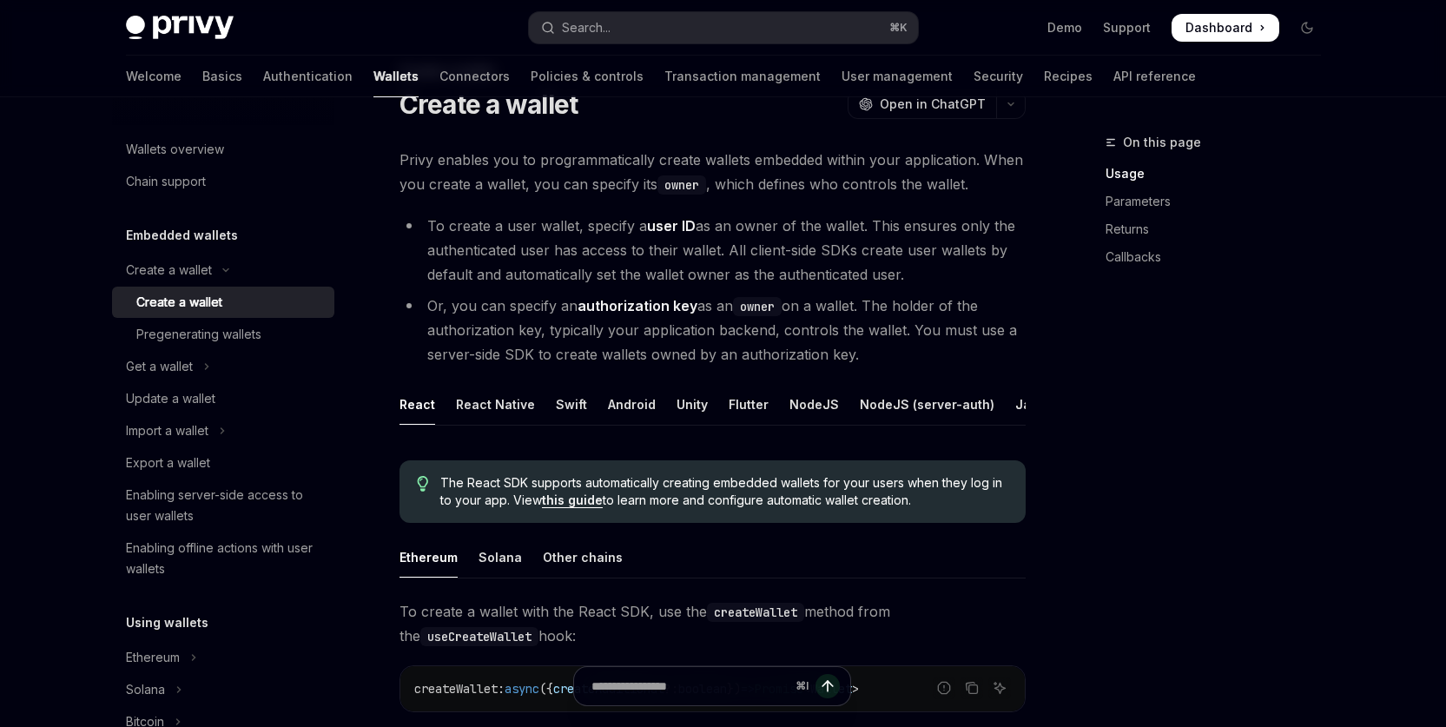
scroll to position [102, 0]
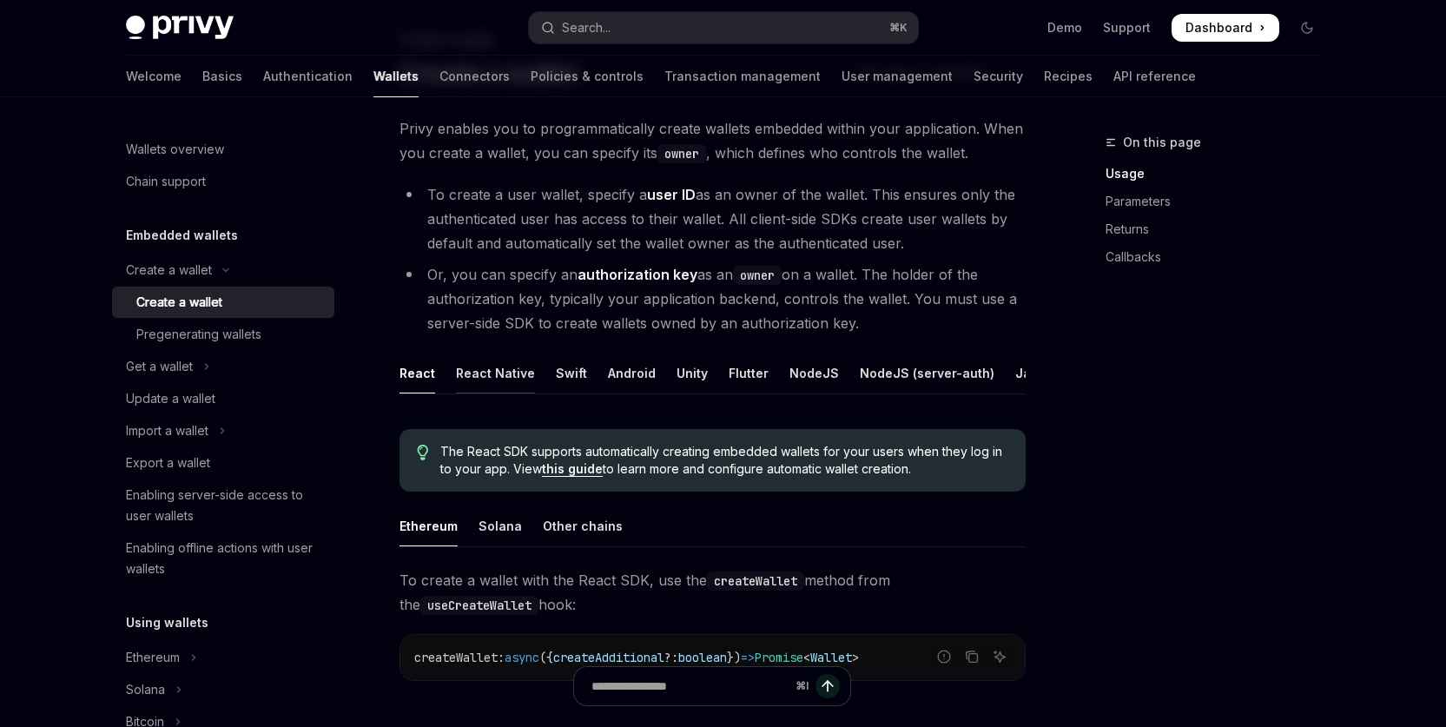
click at [493, 367] on div "React Native" at bounding box center [495, 373] width 79 height 41
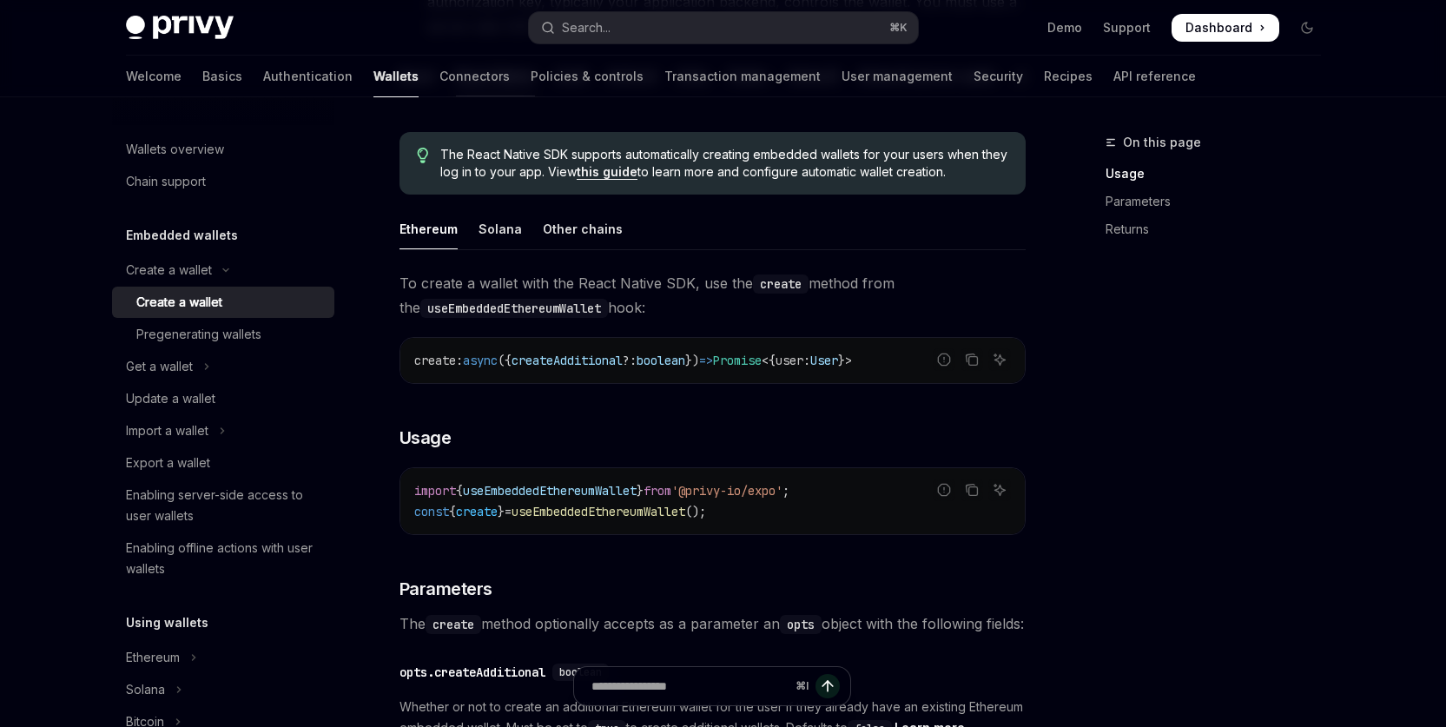
scroll to position [446, 0]
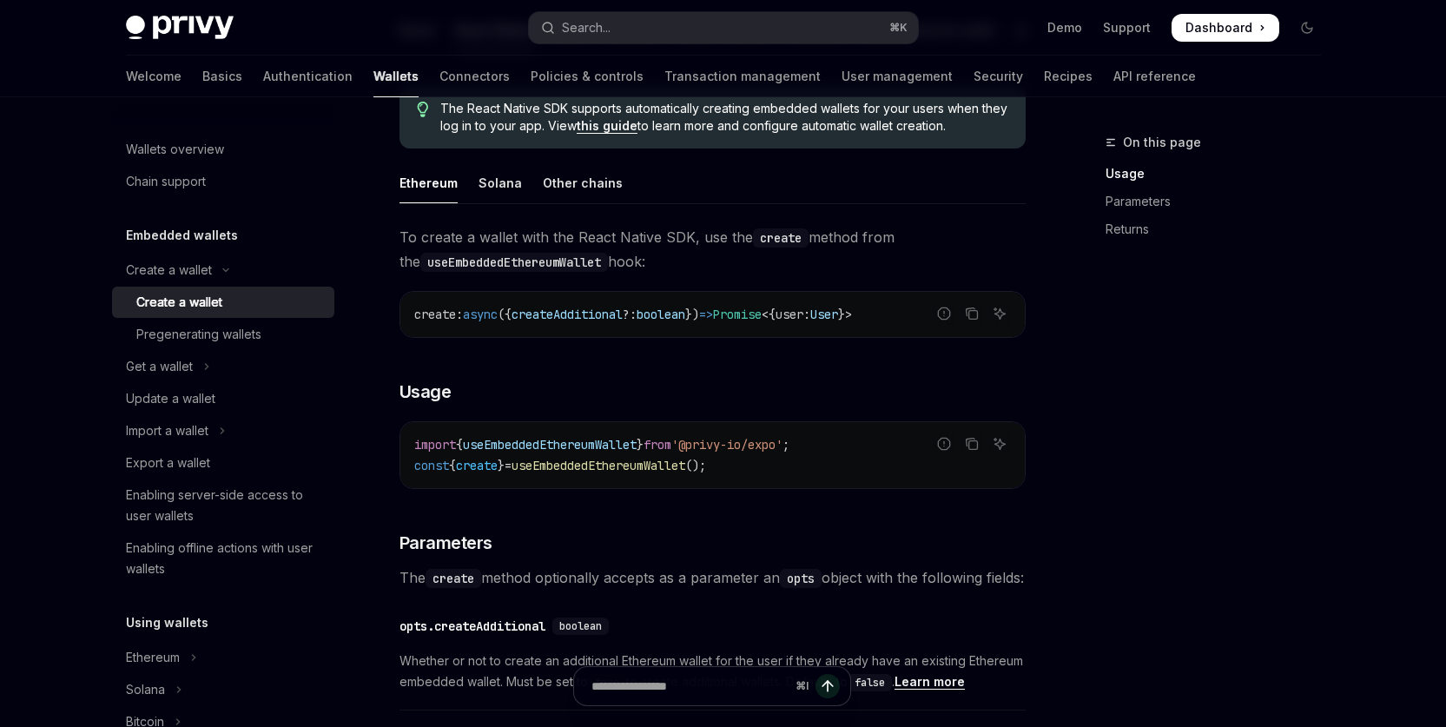
drag, startPoint x: 862, startPoint y: 465, endPoint x: 842, endPoint y: 457, distance: 21.4
click at [862, 465] on code "import { useEmbeddedEthereumWallet } from '@privy-io/expo' ; const { create } =…" at bounding box center [712, 455] width 597 height 42
click at [592, 452] on span "useEmbeddedEthereumWallet" at bounding box center [550, 445] width 174 height 16
click at [842, 465] on code "import { useEmbeddedEthereumWallet } from '@privy-io/expo' ; const { create } =…" at bounding box center [712, 455] width 597 height 42
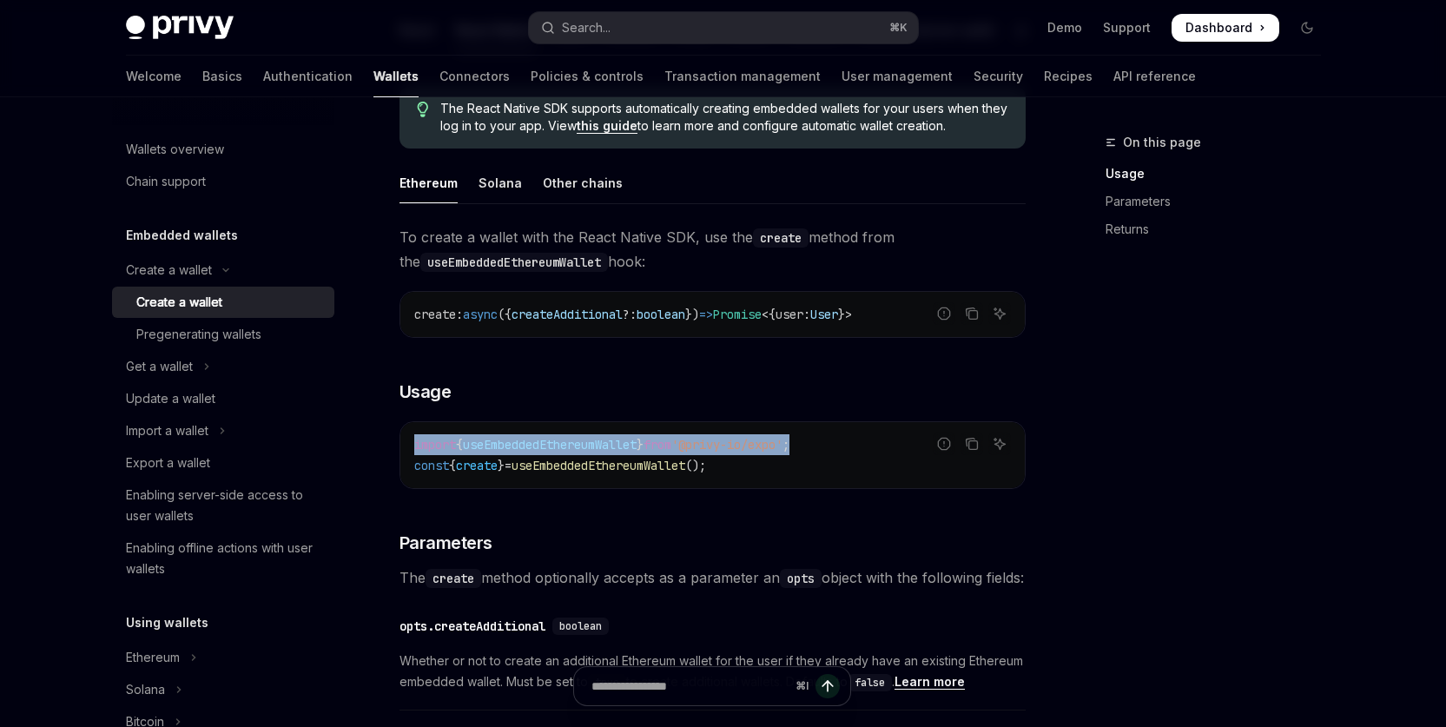
drag, startPoint x: 841, startPoint y: 459, endPoint x: 411, endPoint y: 458, distance: 429.9
click at [411, 458] on div "import { useEmbeddedEthereumWallet } from '@privy-io/expo' ; const { create } =…" at bounding box center [712, 455] width 624 height 66
copy span "import { useEmbeddedEthereumWallet } from '@privy-io/expo' ;"
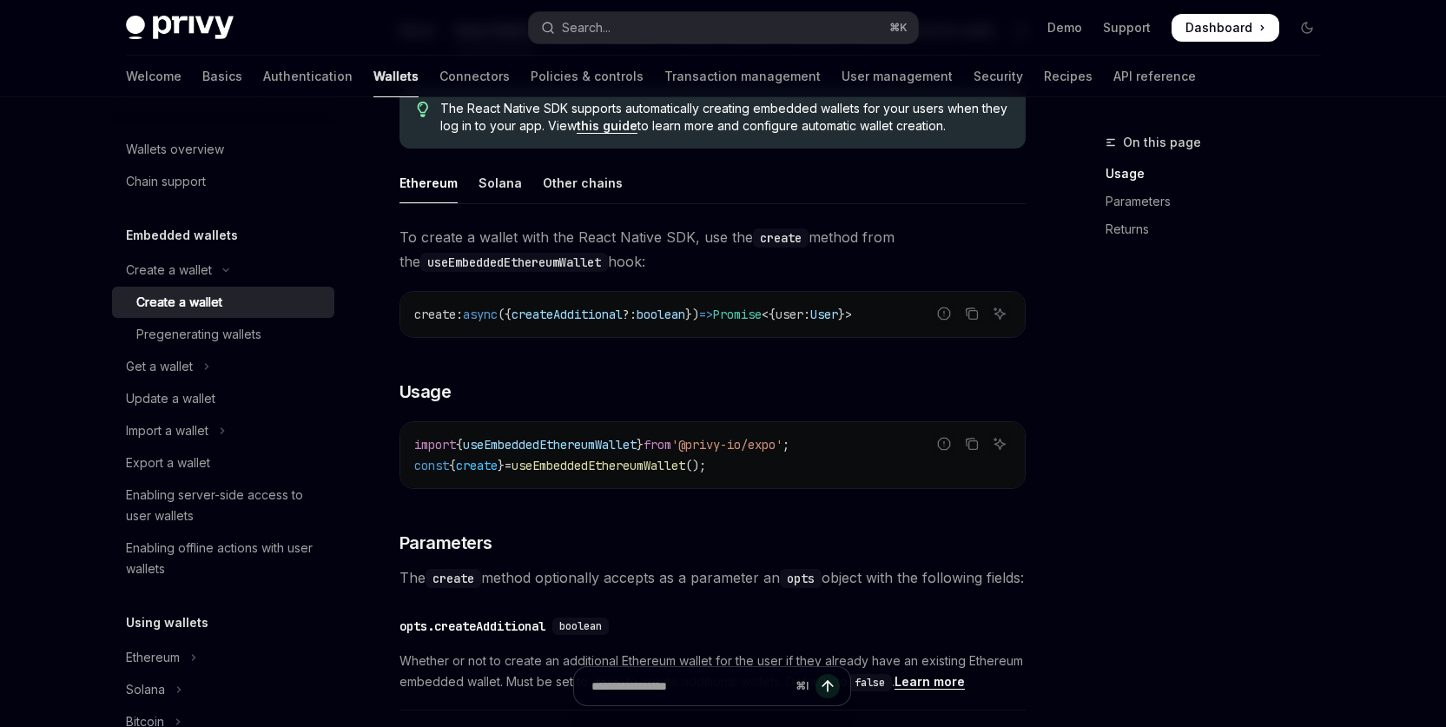
drag, startPoint x: 757, startPoint y: 493, endPoint x: 728, endPoint y: 487, distance: 30.1
click at [757, 488] on div "import { useEmbeddedEthereumWallet } from '@privy-io/expo' ; const { create } =…" at bounding box center [712, 455] width 624 height 66
click at [585, 452] on span "useEmbeddedEthereumWallet" at bounding box center [550, 445] width 174 height 16
drag, startPoint x: 585, startPoint y: 461, endPoint x: 598, endPoint y: 463, distance: 13.1
click at [585, 452] on span "useEmbeddedEthereumWallet" at bounding box center [550, 445] width 174 height 16
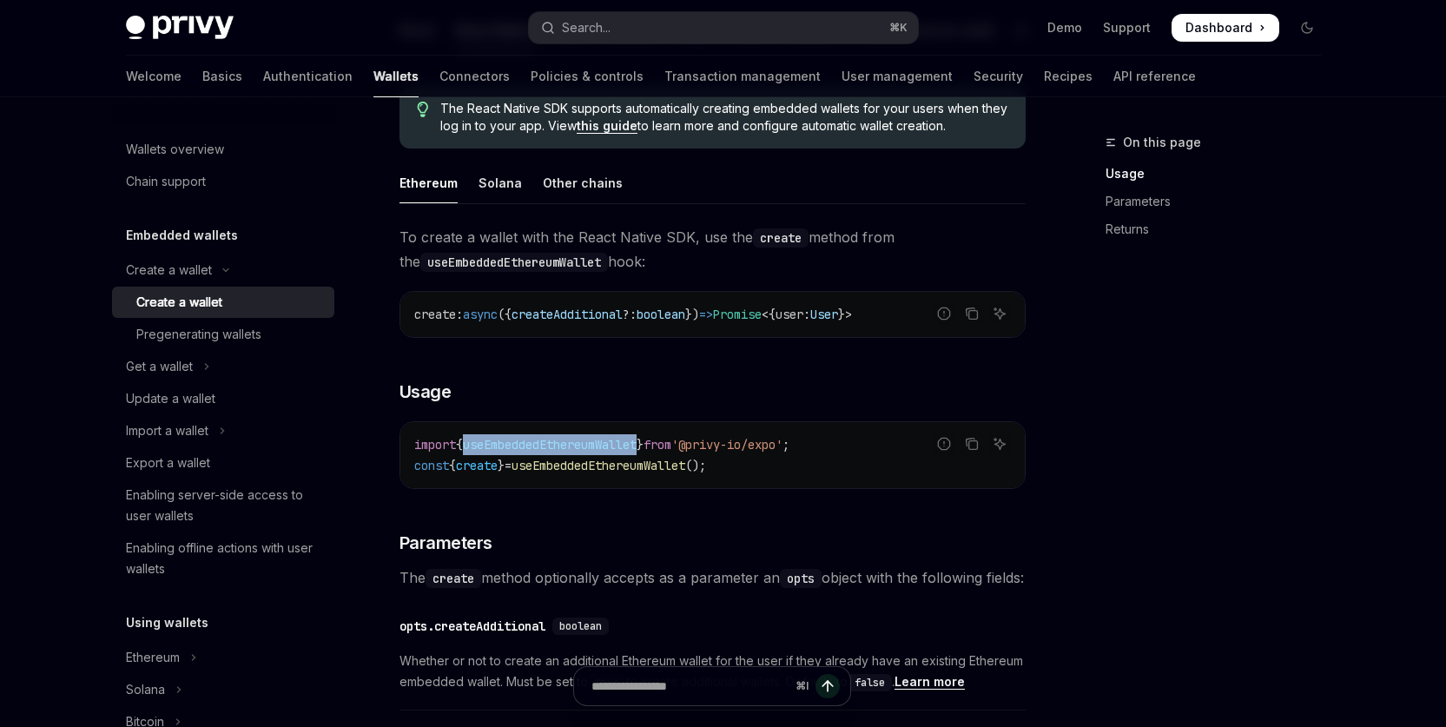
copy span "useEmbeddedEthereumWallet"
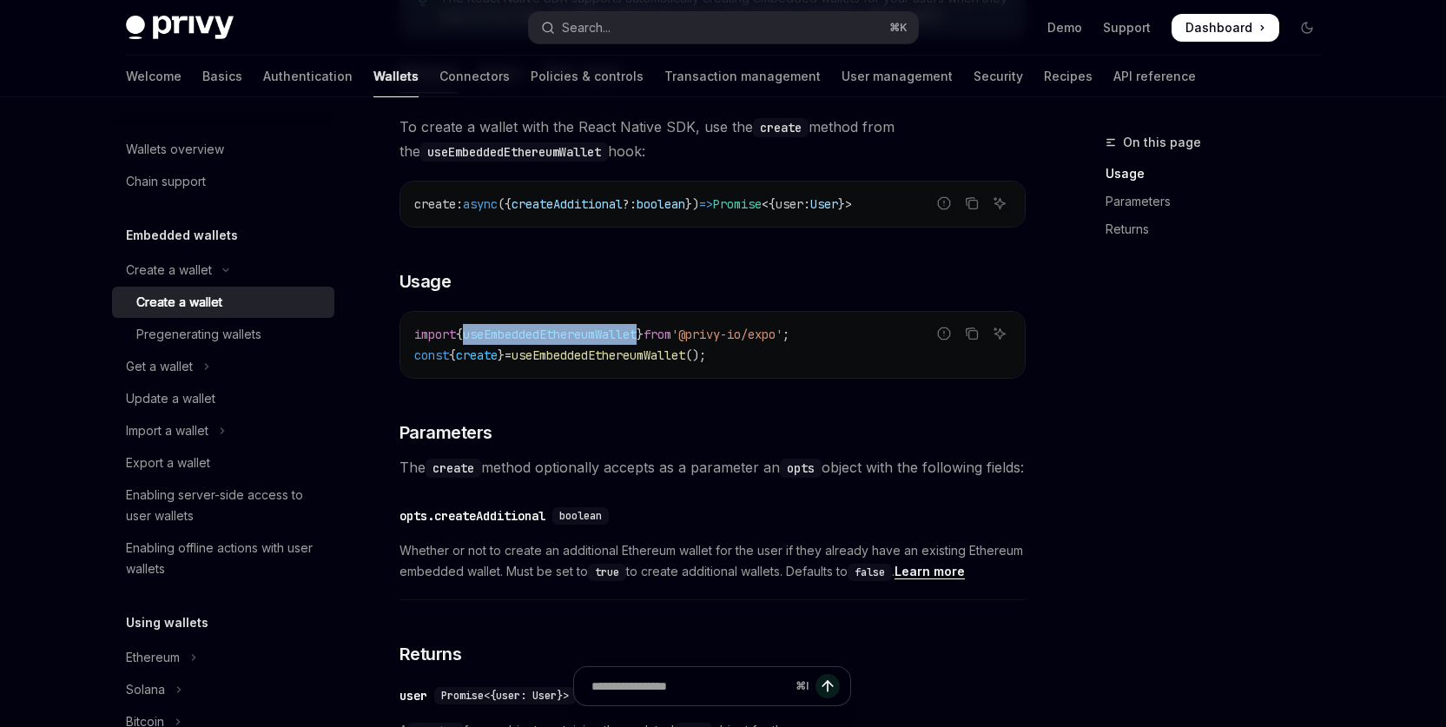
scroll to position [606, 0]
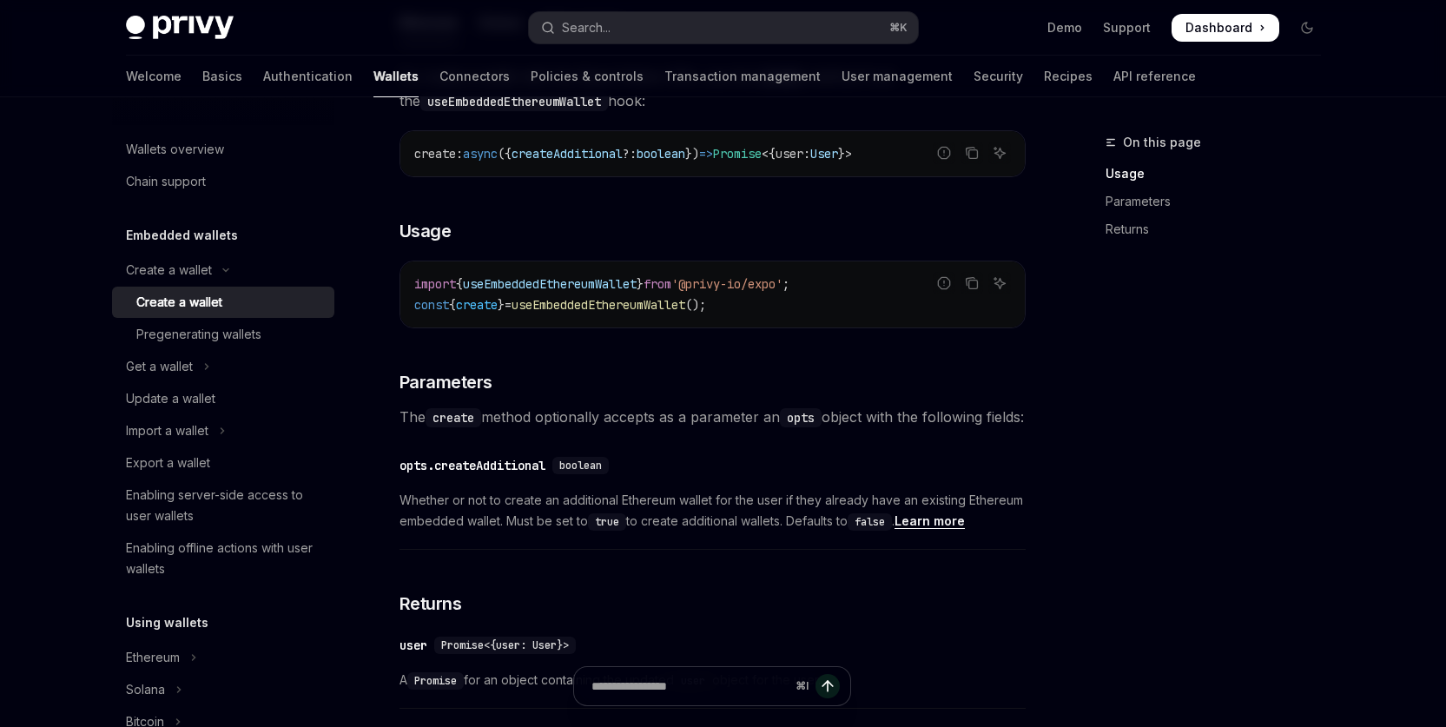
click at [602, 367] on div "To create a wallet with the React Native SDK, use the create method from the us…" at bounding box center [712, 390] width 626 height 653
drag, startPoint x: 492, startPoint y: 321, endPoint x: 768, endPoint y: 320, distance: 276.2
click at [768, 320] on div "import { useEmbeddedEthereumWallet } from '@privy-io/expo' ; const { create } =…" at bounding box center [712, 294] width 624 height 66
copy span "const { create } = useEmbeddedEthereumWallet ();"
click at [414, 292] on span "import" at bounding box center [435, 284] width 42 height 16
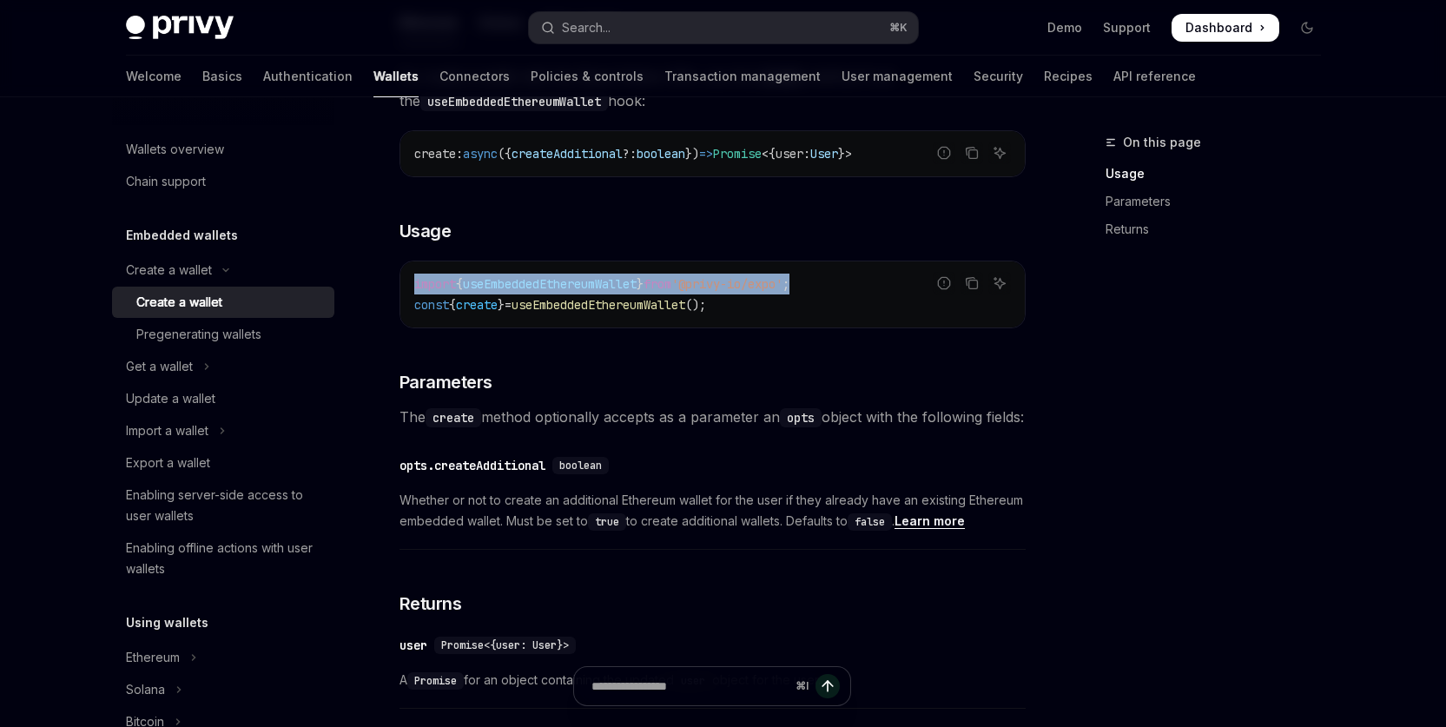
drag, startPoint x: 562, startPoint y: 297, endPoint x: 836, endPoint y: 296, distance: 274.4
click at [836, 296] on div "import { useEmbeddedEthereumWallet } from '@privy-io/expo' ; const { create } =…" at bounding box center [712, 294] width 624 height 66
copy span "import { useEmbeddedEthereumWallet } from '@privy-io/expo' ;"
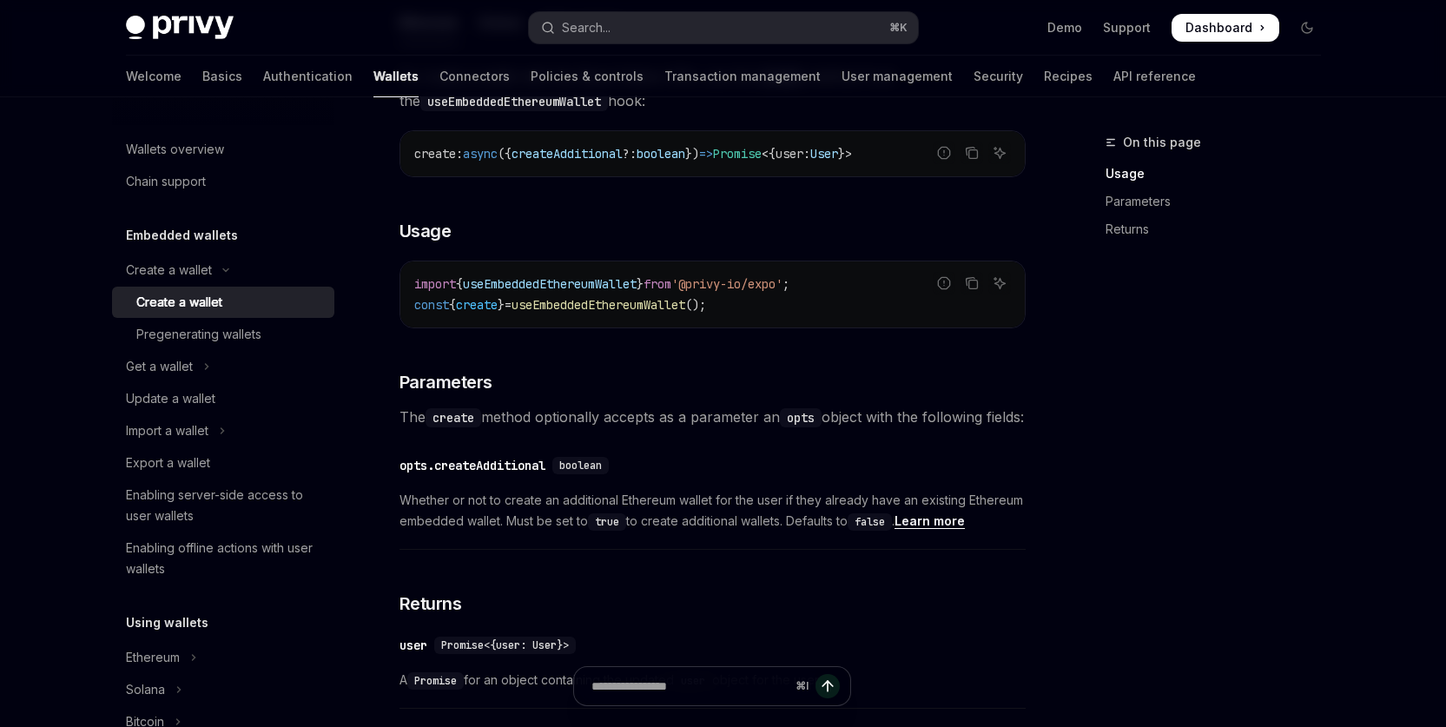
drag, startPoint x: 776, startPoint y: 367, endPoint x: 591, endPoint y: 332, distance: 187.5
click at [776, 367] on div "To create a wallet with the React Native SDK, use the create method from the us…" at bounding box center [712, 390] width 626 height 653
drag, startPoint x: 413, startPoint y: 319, endPoint x: 765, endPoint y: 316, distance: 351.7
click at [765, 315] on code "import { useEmbeddedEthereumWallet } from '@privy-io/expo' ; const { create } =…" at bounding box center [712, 295] width 597 height 42
copy span "const { create } = useEmbeddedEthereumWallet ();"
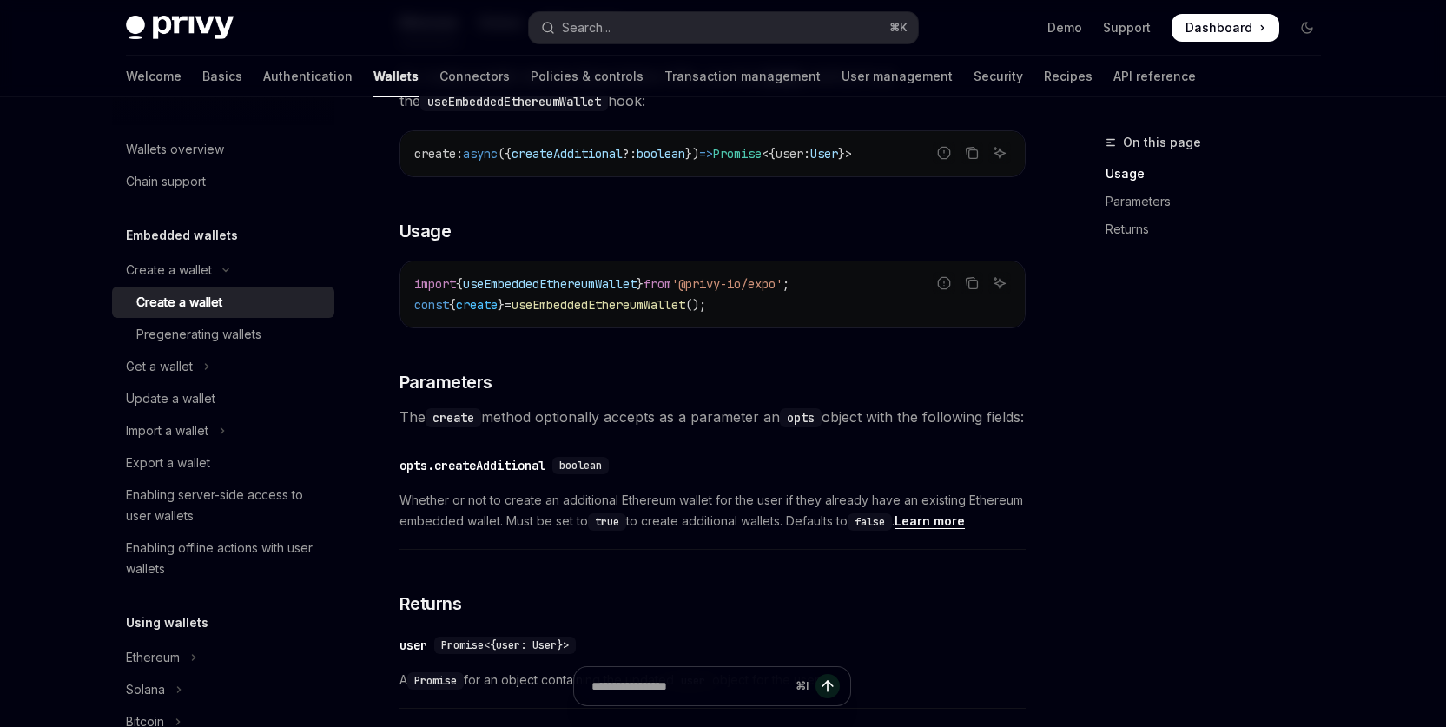
click at [1141, 448] on div "On this page Usage Parameters Returns" at bounding box center [1203, 429] width 264 height 595
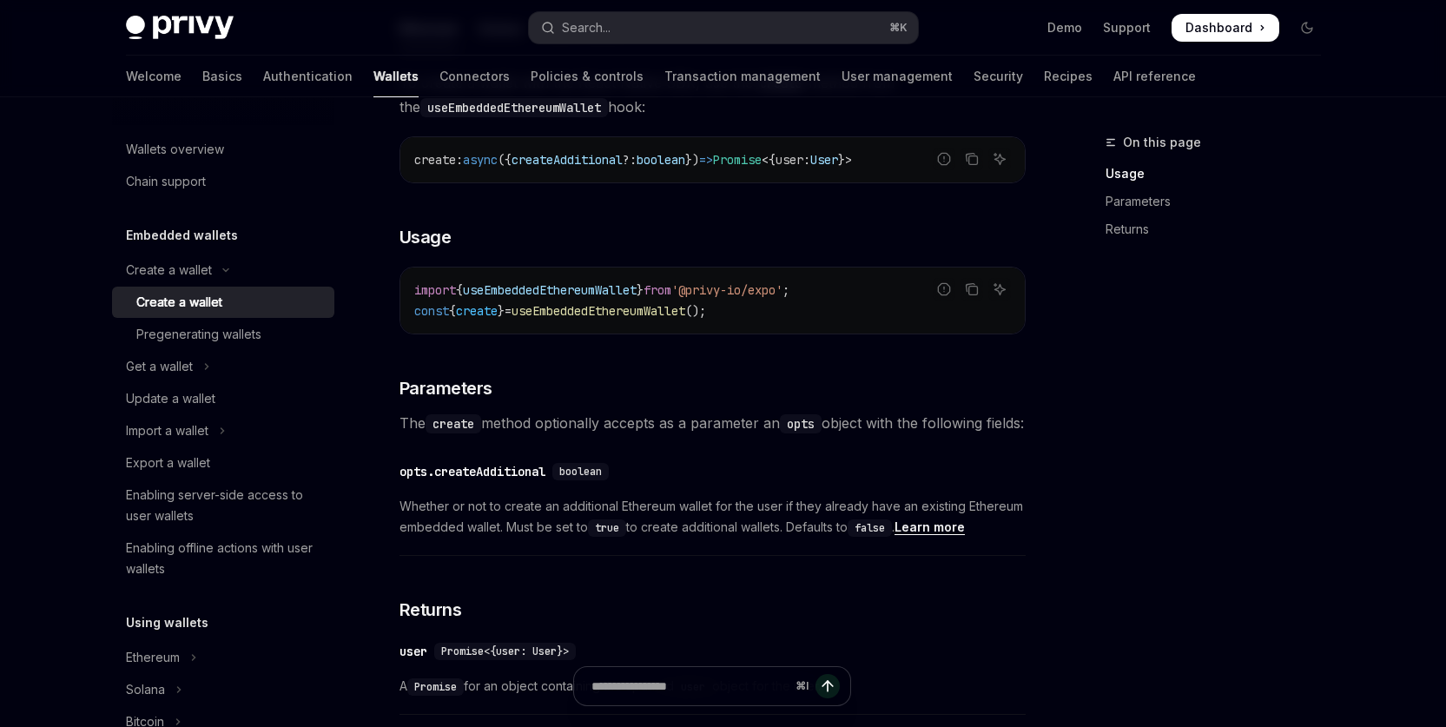
scroll to position [554, 0]
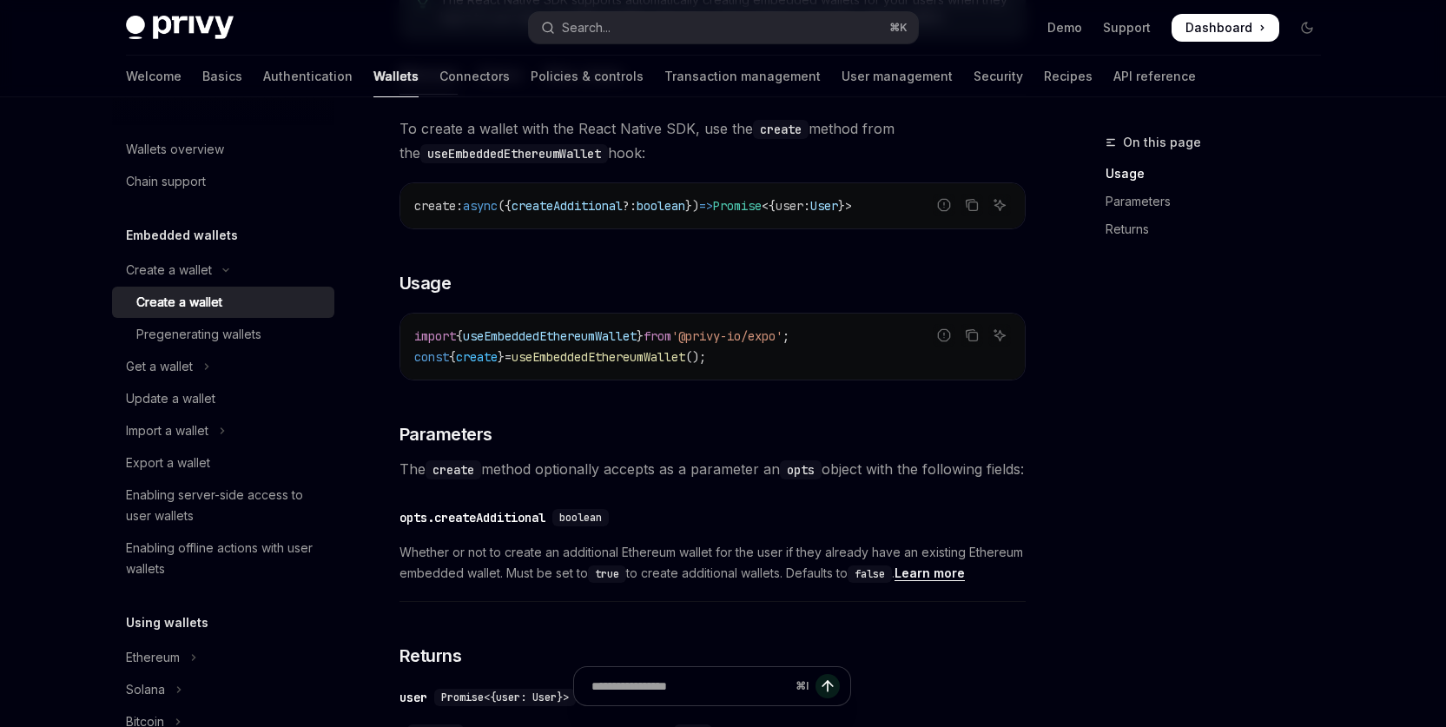
click at [564, 213] on span "createAdditional" at bounding box center [567, 206] width 111 height 16
copy span "createAdditional"
click at [1159, 422] on div "On this page Usage Parameters Returns" at bounding box center [1203, 429] width 264 height 595
drag, startPoint x: 1067, startPoint y: 486, endPoint x: 743, endPoint y: 399, distance: 336.4
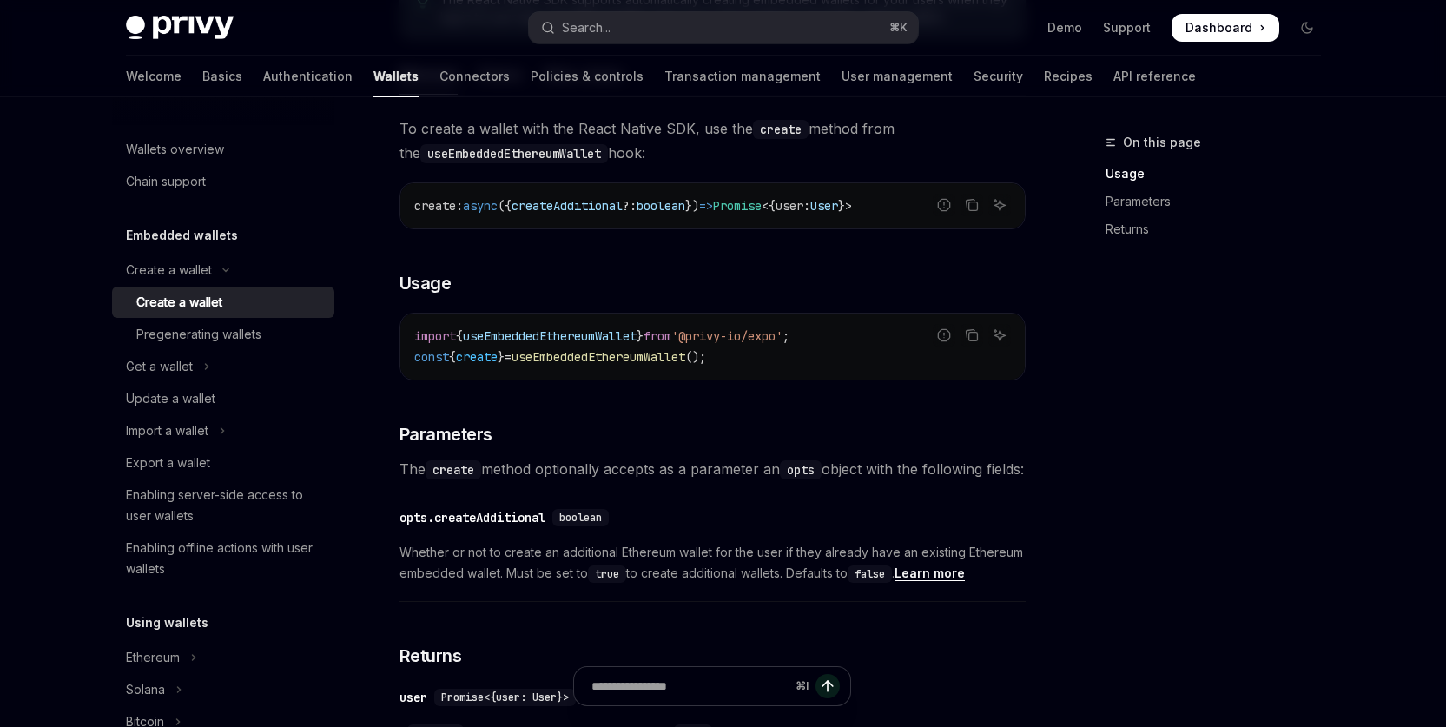
click at [1066, 485] on div "On this page Usage Parameters Returns Create a wallet Create a wallet OpenAI Op…" at bounding box center [723, 296] width 1223 height 1507
click at [477, 526] on div "opts.createAdditional" at bounding box center [472, 517] width 146 height 17
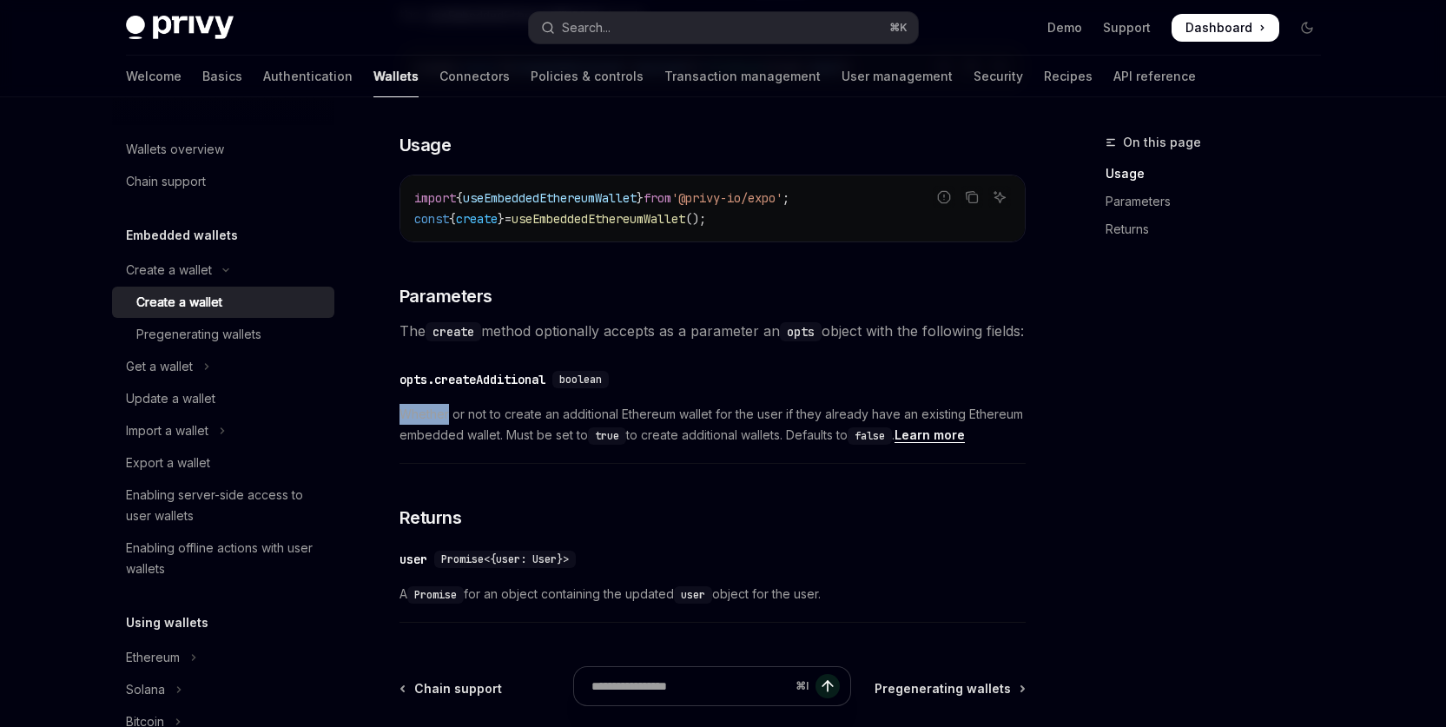
click at [477, 547] on div "To create a wallet with the React Native SDK, use the create method from the us…" at bounding box center [712, 304] width 626 height 653
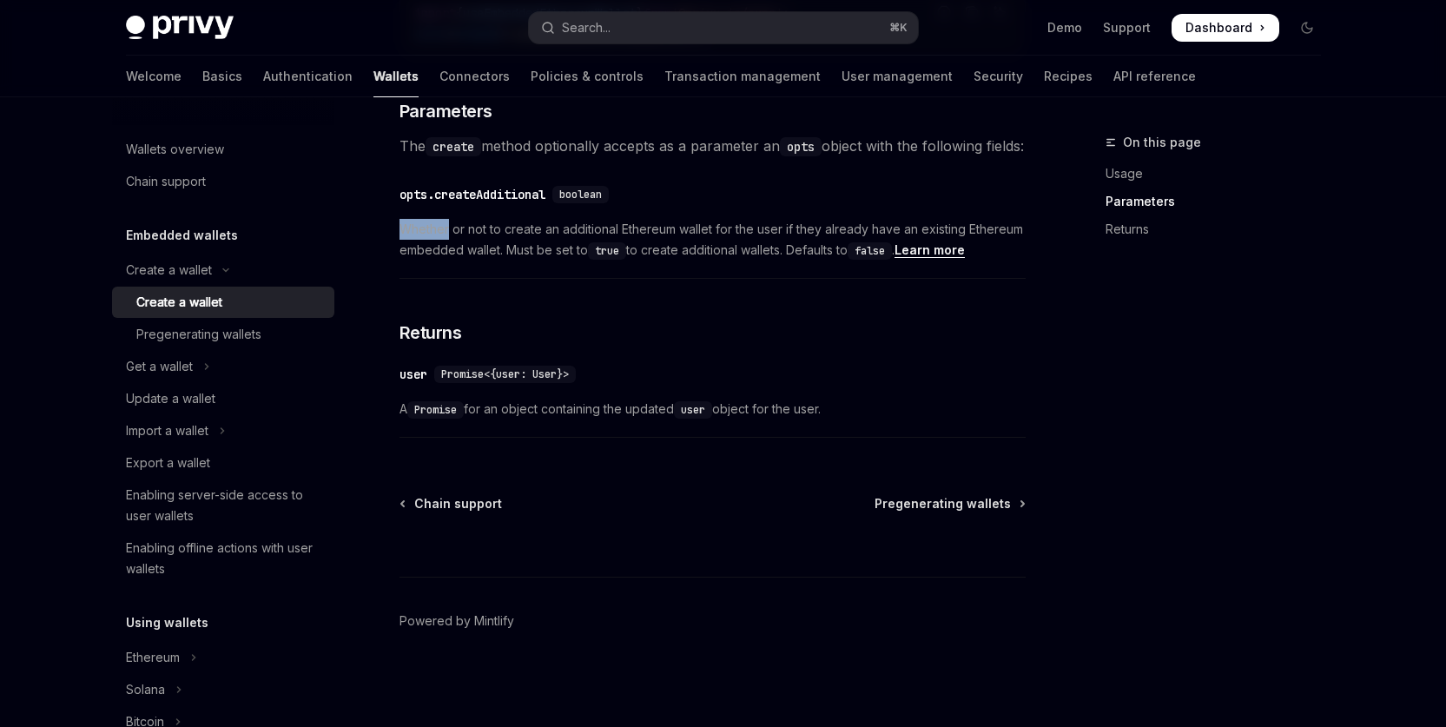
scroll to position [914, 0]
drag, startPoint x: 1083, startPoint y: 343, endPoint x: 999, endPoint y: 312, distance: 89.9
click at [1081, 342] on div "On this page Usage Parameters Returns" at bounding box center [1203, 429] width 264 height 595
click at [501, 195] on div "opts.createAdditional" at bounding box center [472, 194] width 146 height 17
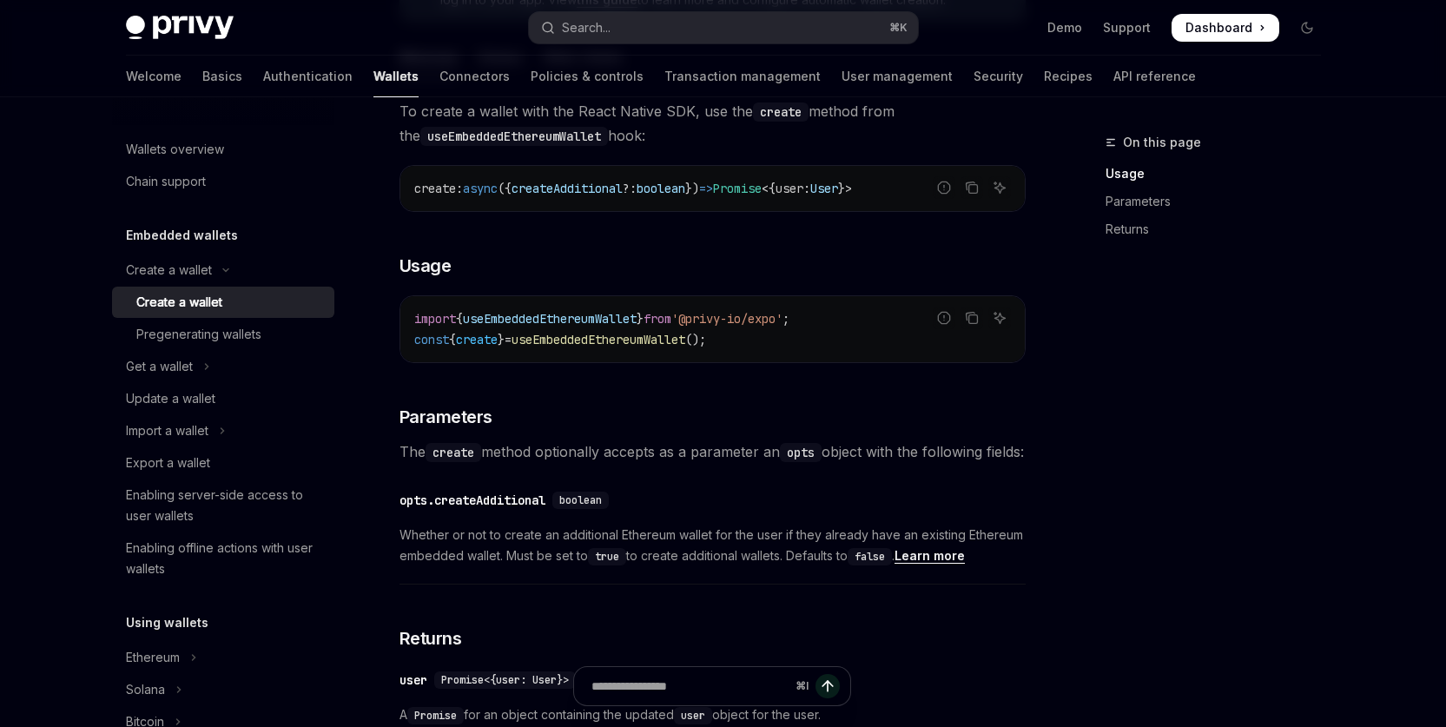
scroll to position [565, 0]
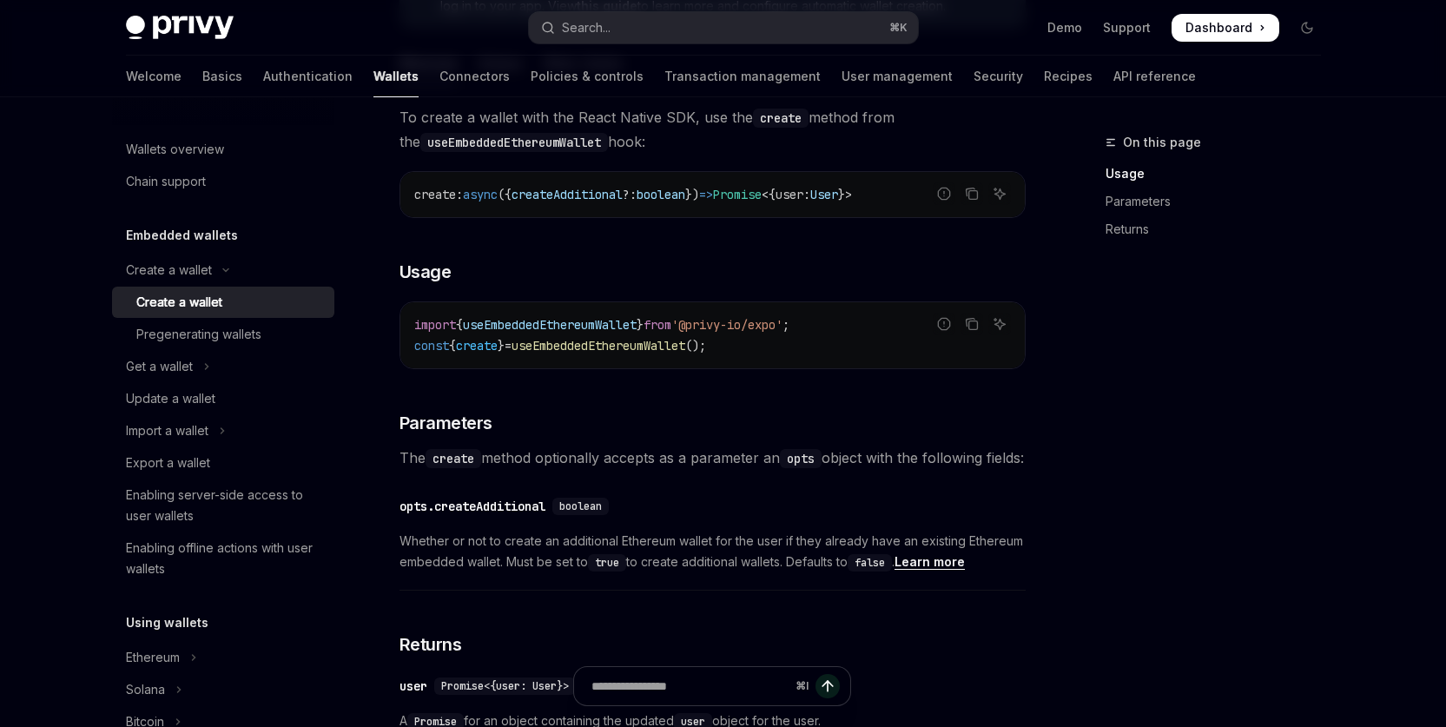
click at [575, 195] on div "create : async ({ createAdditional ?: boolean }) => Promise < { user : User } >" at bounding box center [712, 194] width 624 height 45
click at [579, 202] on span "createAdditional" at bounding box center [567, 195] width 111 height 16
copy span "createAdditional"
click at [158, 368] on div "Get a wallet" at bounding box center [159, 366] width 67 height 21
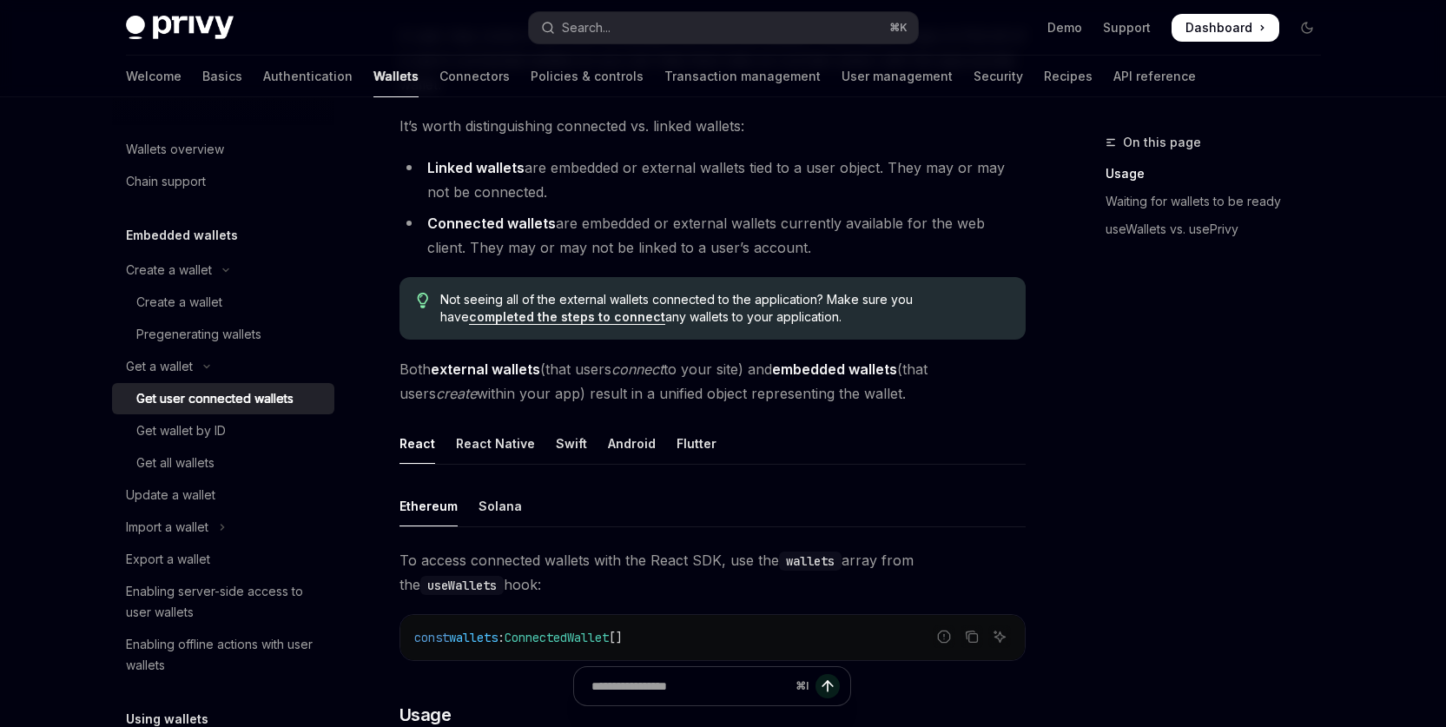
scroll to position [361, 0]
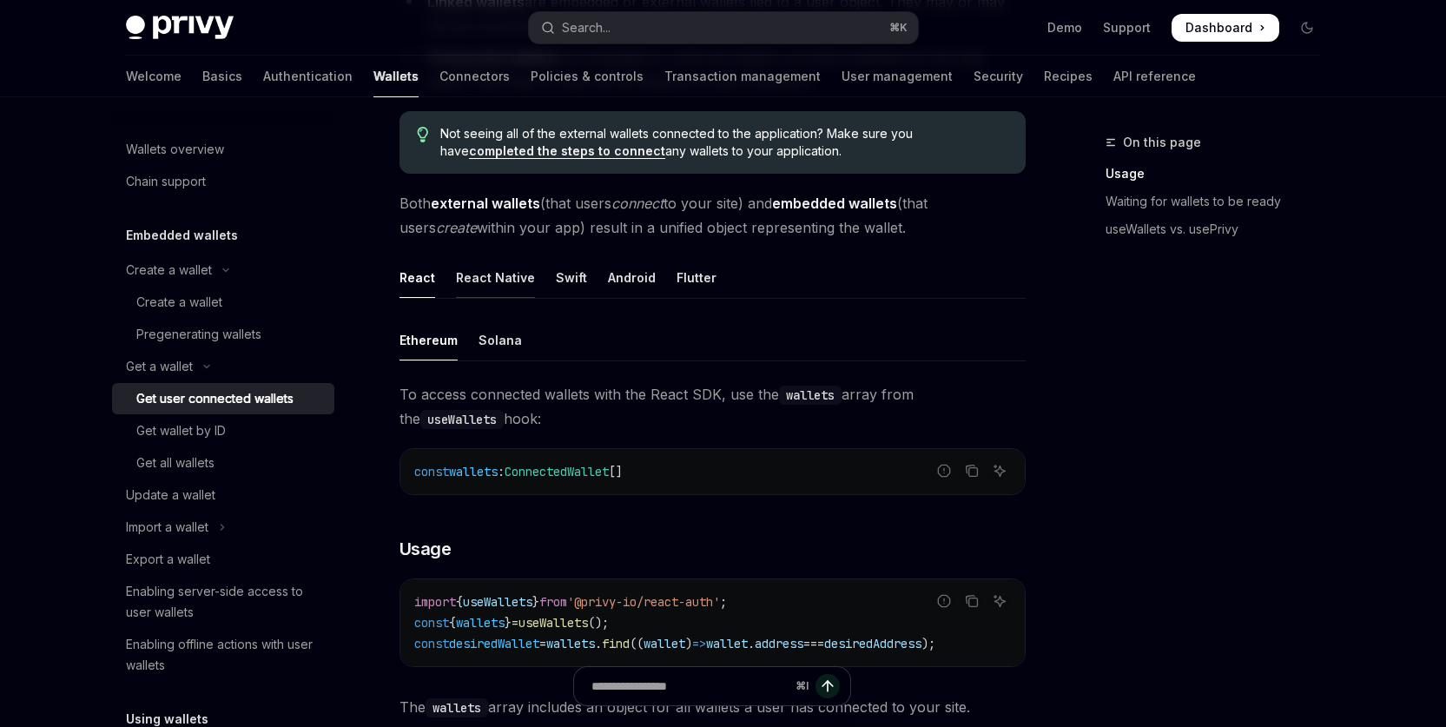
click at [493, 283] on div "React Native" at bounding box center [495, 277] width 79 height 41
type textarea "*"
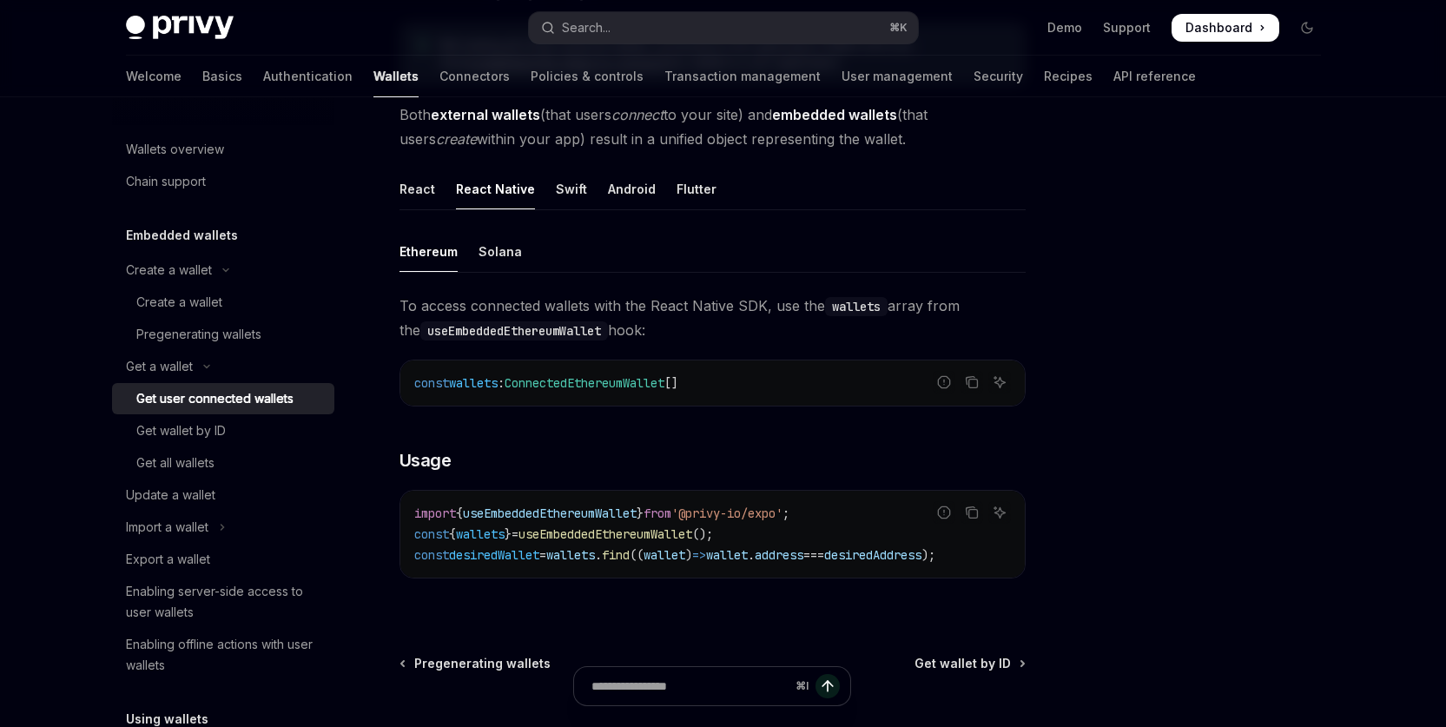
scroll to position [463, 0]
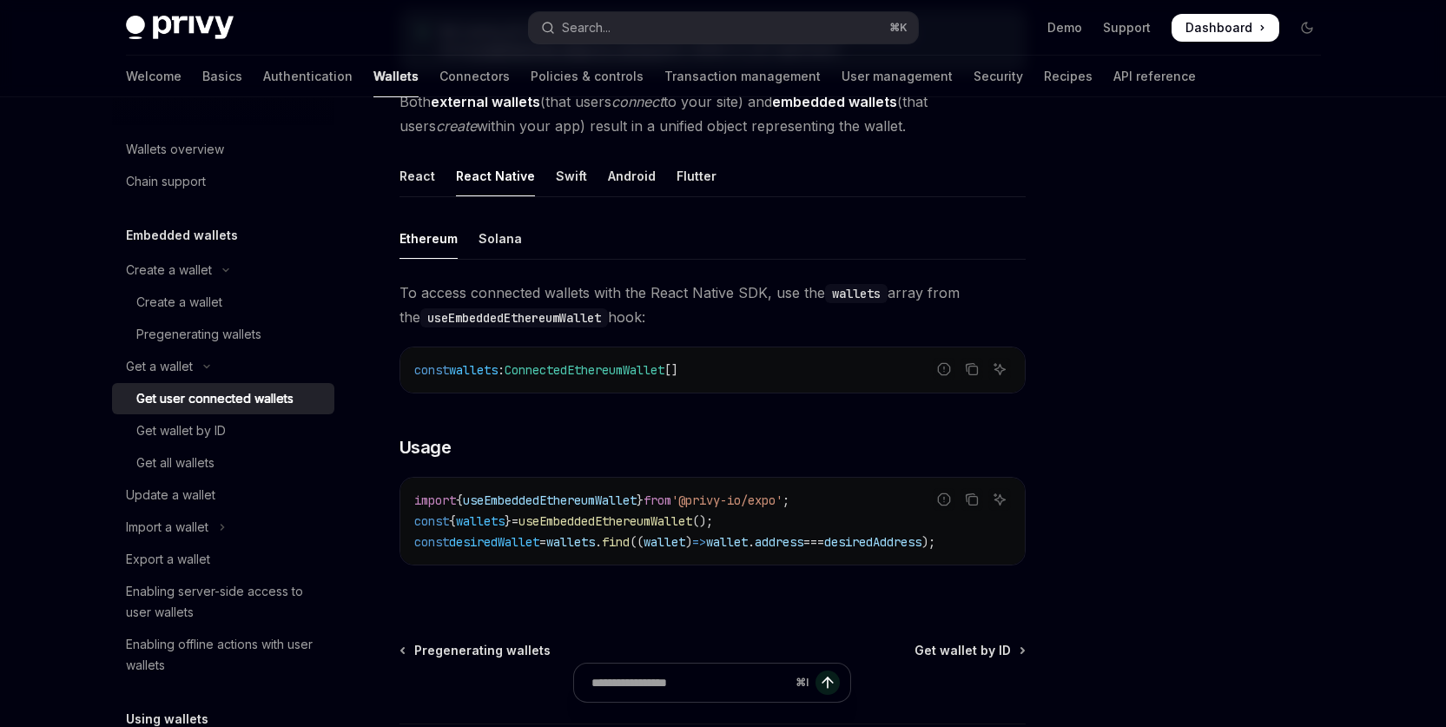
click at [449, 313] on code "useEmbeddedEthereumWallet" at bounding box center [514, 317] width 188 height 19
click at [450, 314] on code "useEmbeddedEthereumWallet" at bounding box center [514, 317] width 188 height 19
copy code "useEmbeddedEthereumWallet"
click at [1272, 476] on div at bounding box center [1203, 429] width 264 height 595
click at [480, 366] on span "wallets" at bounding box center [473, 370] width 49 height 16
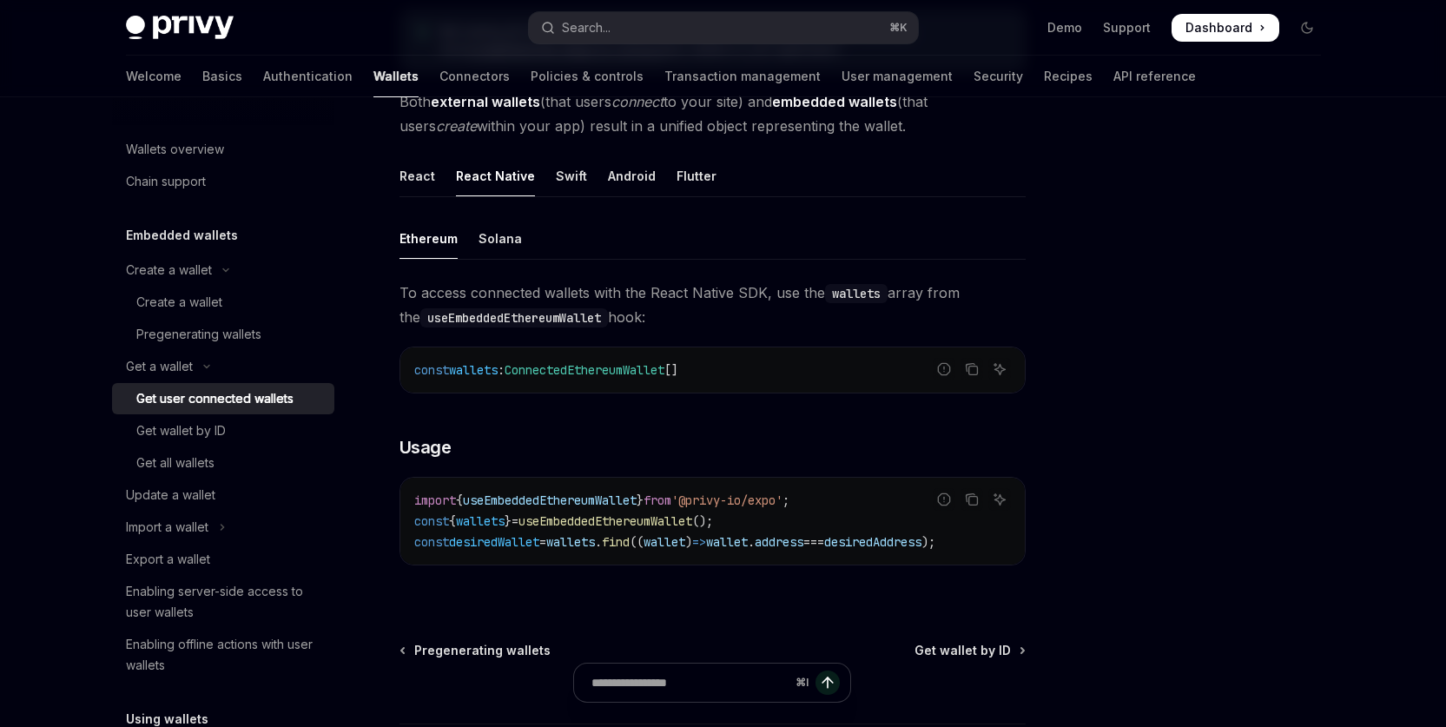
click at [479, 367] on span "wallets" at bounding box center [473, 370] width 49 height 16
click at [476, 369] on span "wallets" at bounding box center [473, 370] width 49 height 16
drag, startPoint x: 476, startPoint y: 369, endPoint x: 517, endPoint y: 382, distance: 42.8
click at [476, 369] on span "wallets" at bounding box center [473, 370] width 49 height 16
copy span "wallets"
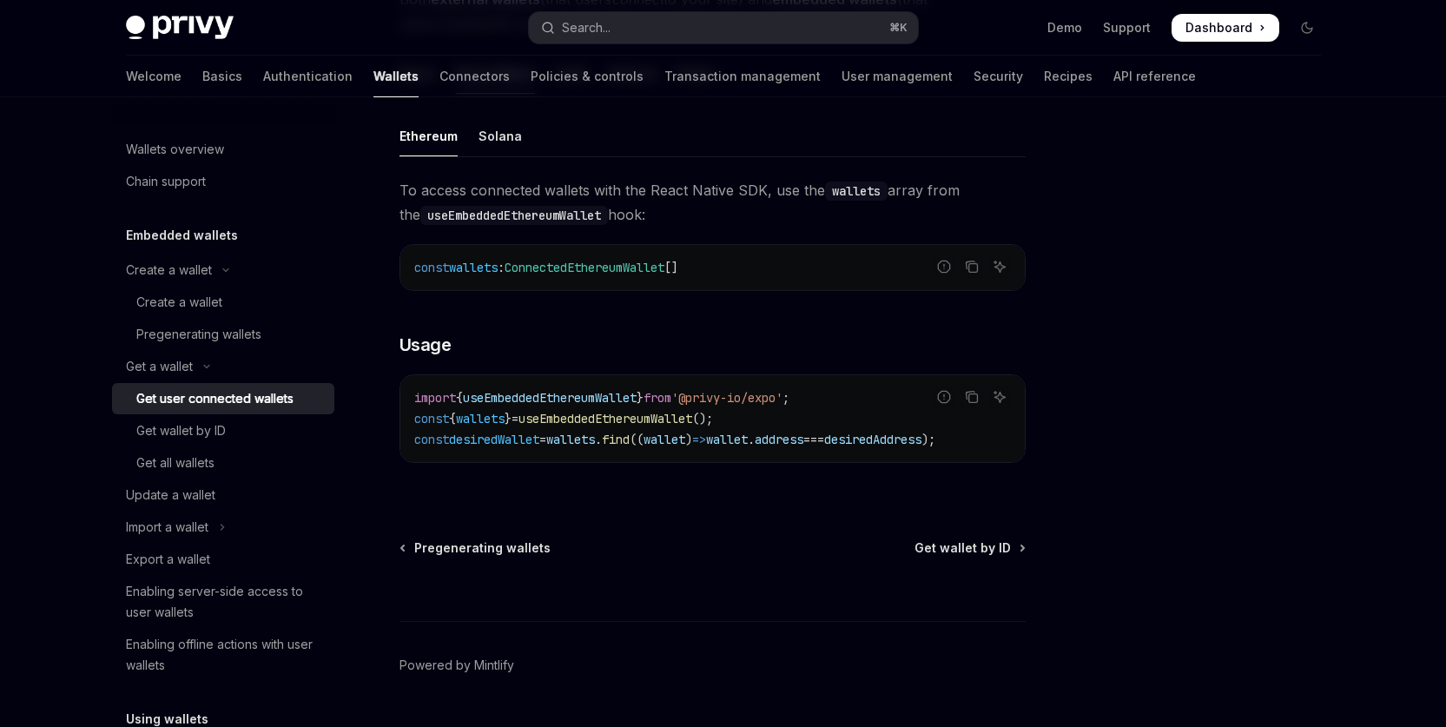
scroll to position [0, 30]
drag, startPoint x: 551, startPoint y: 471, endPoint x: 619, endPoint y: 472, distance: 67.7
click at [619, 472] on div "To access connected wallets with the React Native SDK, use the wallets array fr…" at bounding box center [712, 334] width 626 height 313
